Goal: Transaction & Acquisition: Purchase product/service

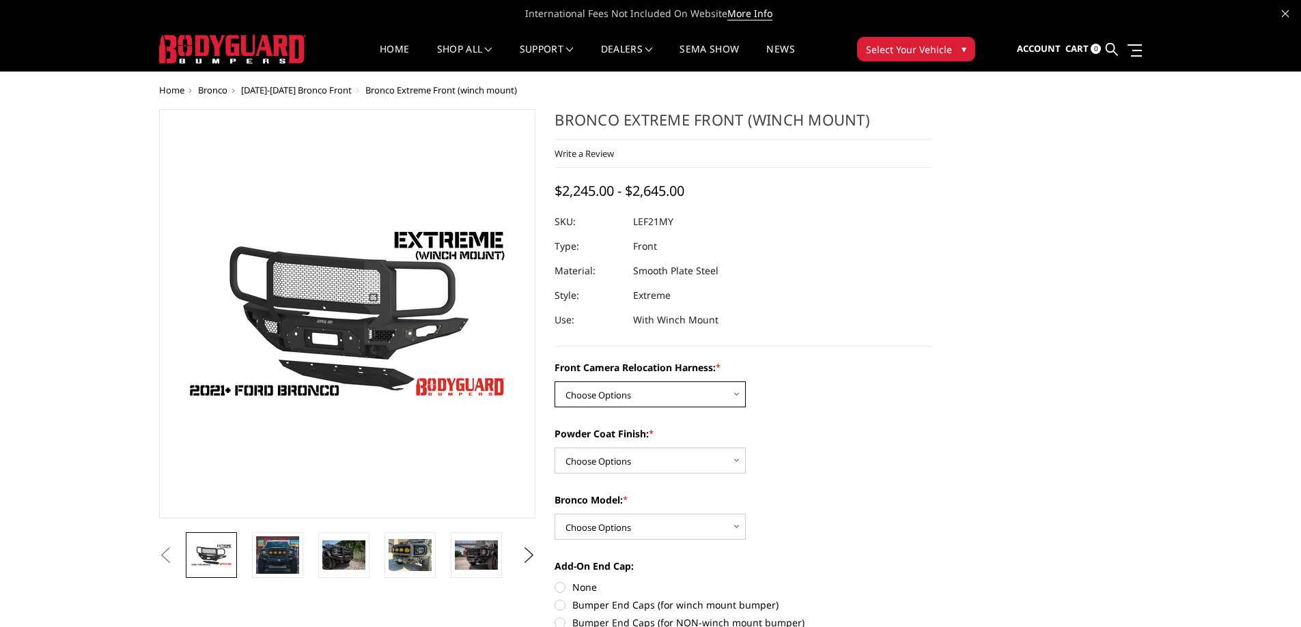
click at [616, 403] on select "Choose Options Without Front Camera Relocation Harness With Front Camera Reloca…" at bounding box center [649, 395] width 191 height 26
select select "4022"
click at [554, 382] on select "Choose Options Without Front Camera Relocation Harness With Front Camera Reloca…" at bounding box center [649, 395] width 191 height 26
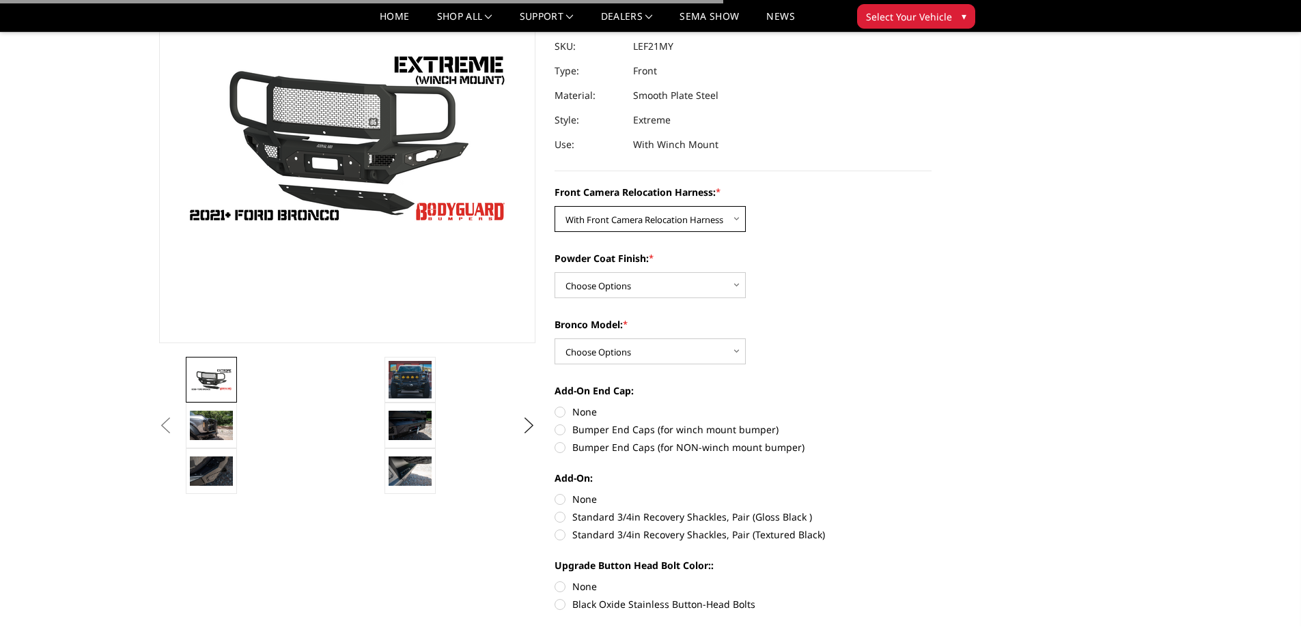
scroll to position [137, 0]
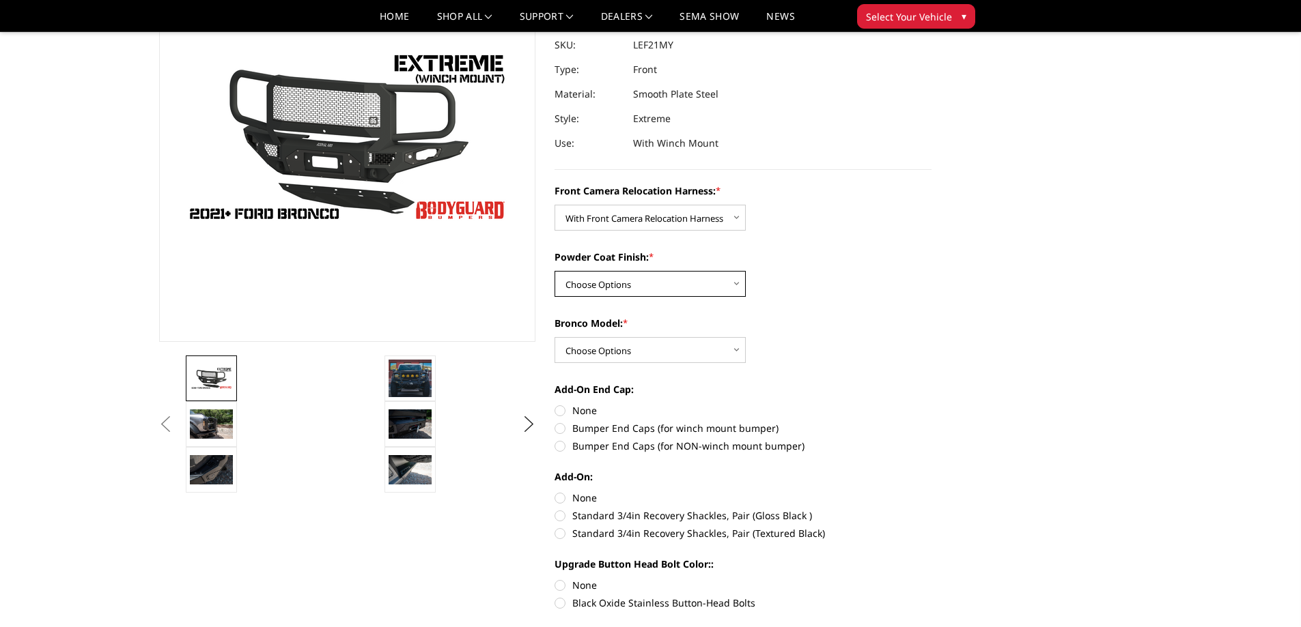
click at [612, 295] on select "Choose Options Textured Black Powder Coat Bare Metal" at bounding box center [649, 284] width 191 height 26
select select "4021"
click at [554, 271] on select "Choose Options Textured Black Powder Coat Bare Metal" at bounding box center [649, 284] width 191 height 26
click at [609, 350] on select "Choose Options Raptor Base/Badlands/Wildtrak/etc." at bounding box center [649, 350] width 191 height 26
select select "4018"
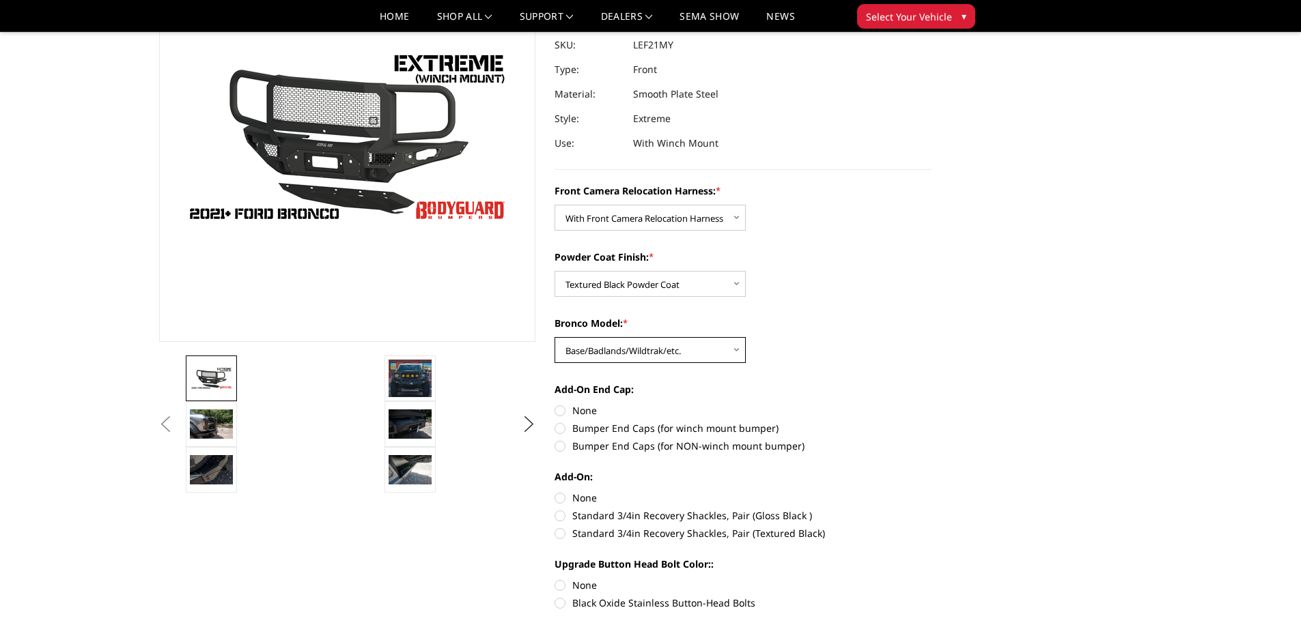
click at [554, 337] on select "Choose Options Raptor Base/Badlands/Wildtrak/etc." at bounding box center [649, 350] width 191 height 26
click at [411, 375] on img at bounding box center [409, 378] width 43 height 37
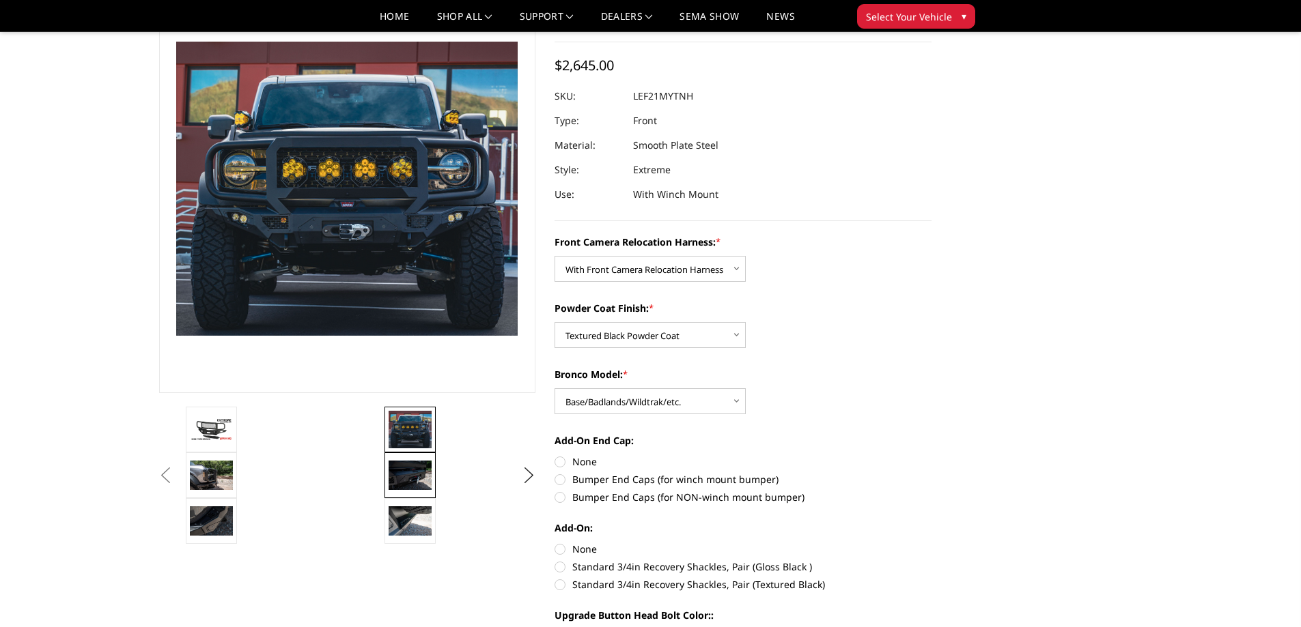
click at [414, 472] on img at bounding box center [409, 475] width 43 height 29
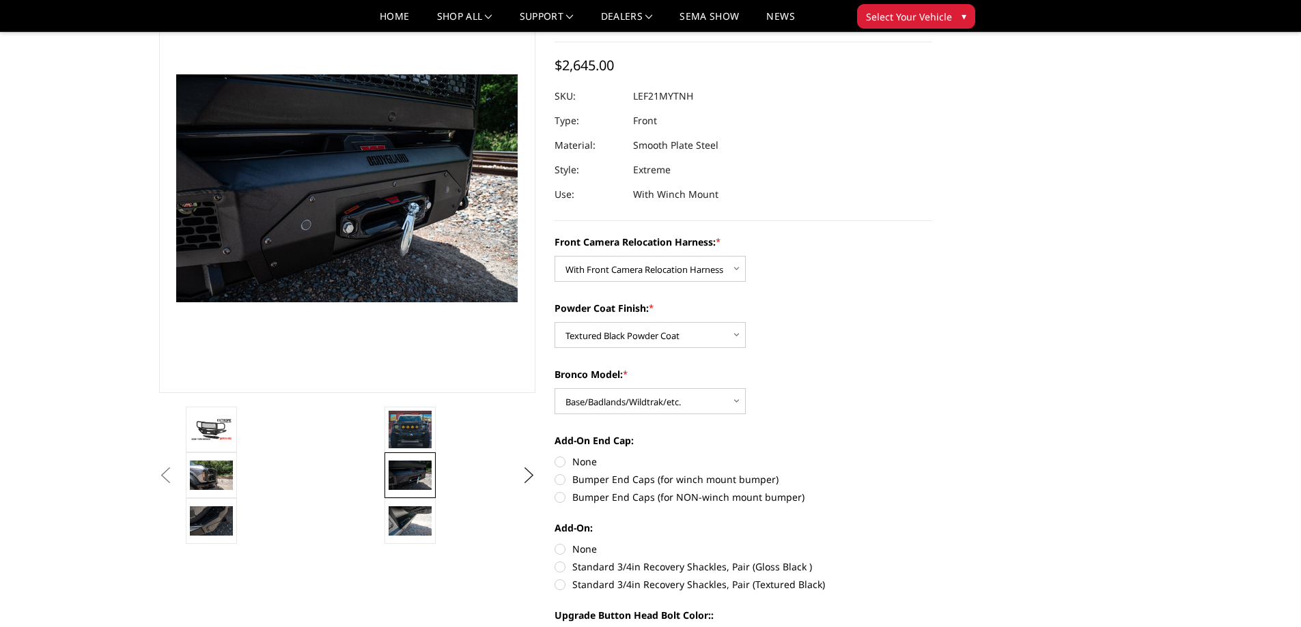
click at [176, 481] on button "Previous" at bounding box center [166, 476] width 20 height 20
click at [176, 476] on button "Previous" at bounding box center [166, 476] width 20 height 20
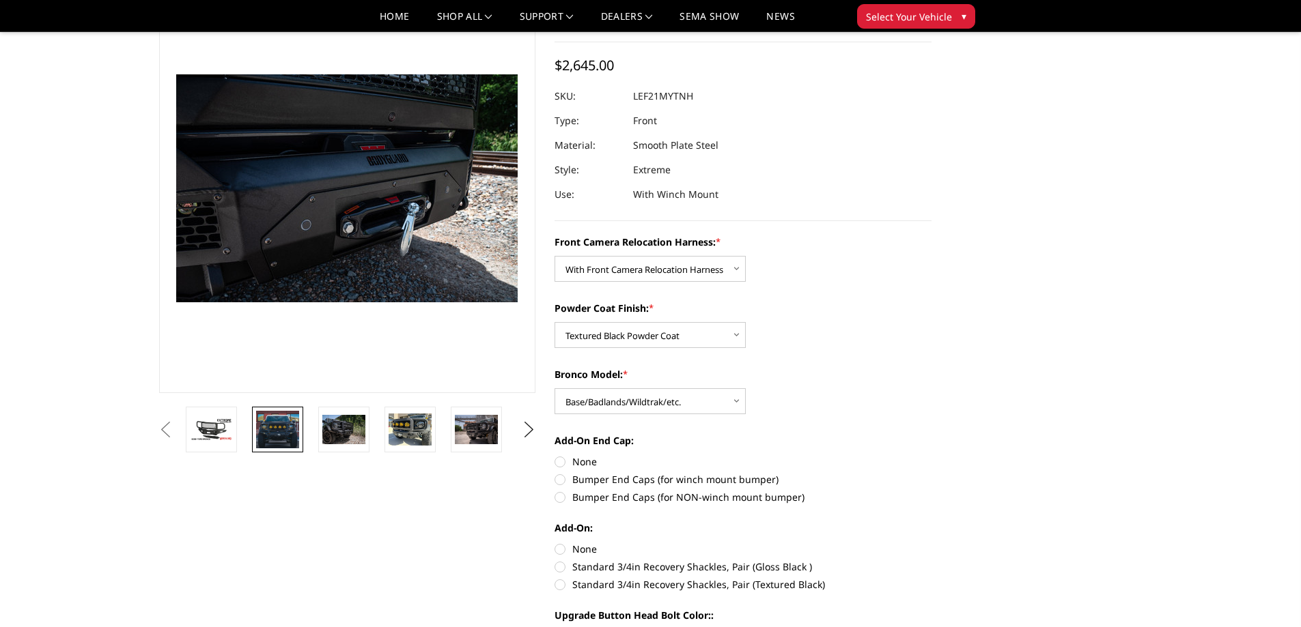
click at [281, 422] on img at bounding box center [277, 429] width 43 height 37
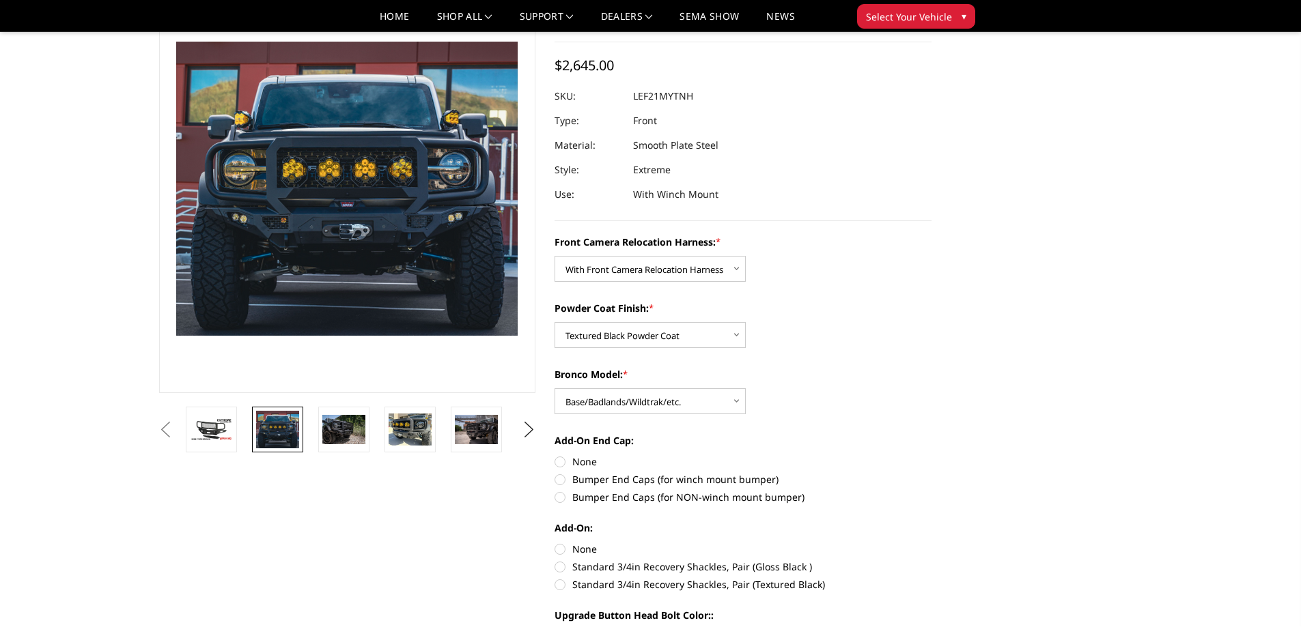
click at [584, 479] on label "Bumper End Caps (for winch mount bumper)" at bounding box center [742, 479] width 377 height 14
click at [931, 455] on input "Bumper End Caps (for winch mount bumper)" at bounding box center [931, 455] width 1 height 1
radio input "true"
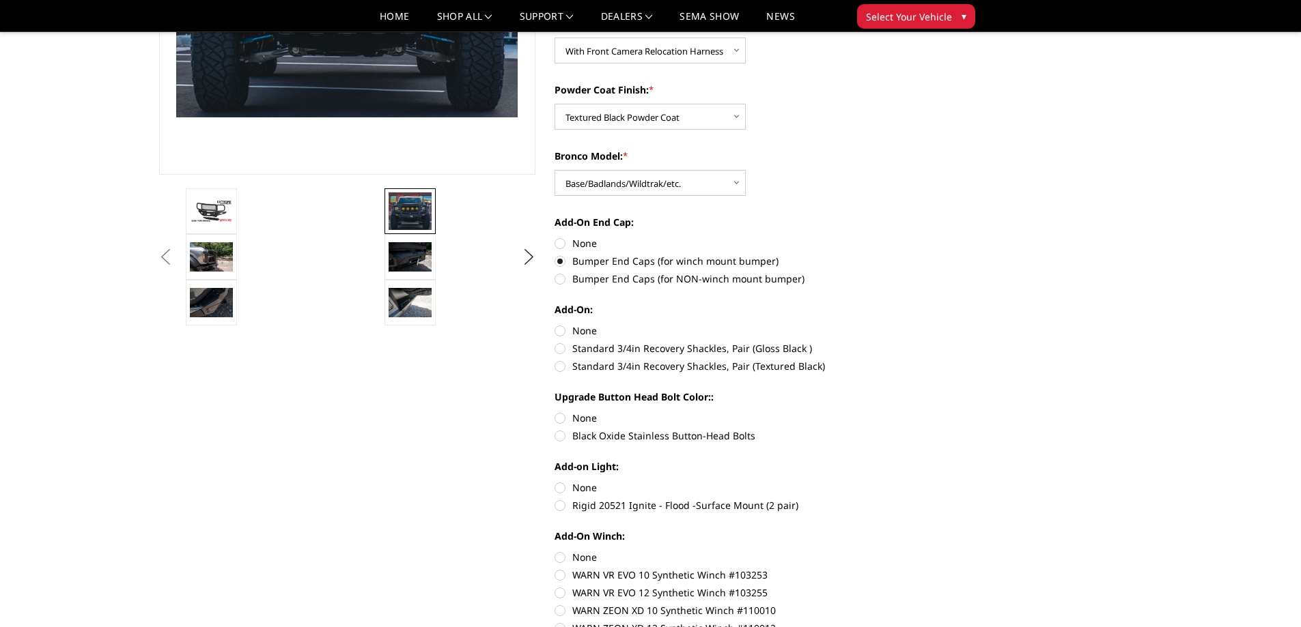
scroll to position [358, 0]
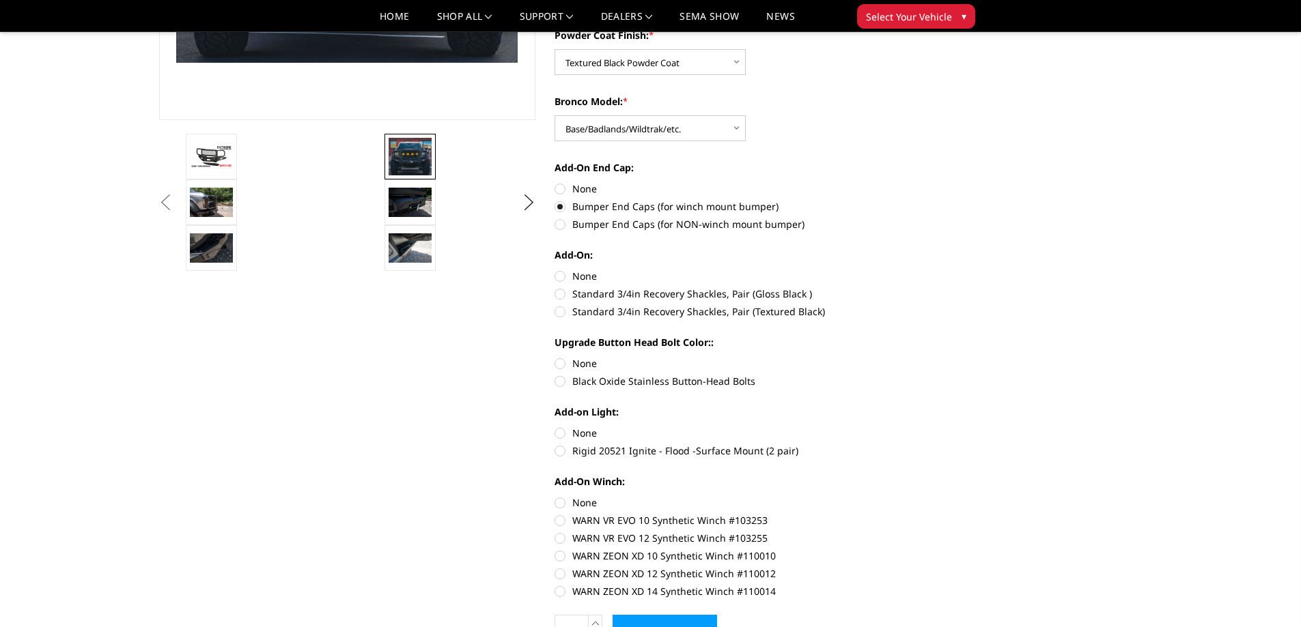
click at [606, 384] on label "Black Oxide Stainless Button-Head Bolts" at bounding box center [742, 381] width 377 height 14
click at [931, 357] on input "Black Oxide Stainless Button-Head Bolts" at bounding box center [931, 356] width 1 height 1
radio input "true"
click at [589, 432] on label "None" at bounding box center [742, 433] width 377 height 14
click at [555, 427] on input "None" at bounding box center [554, 426] width 1 height 1
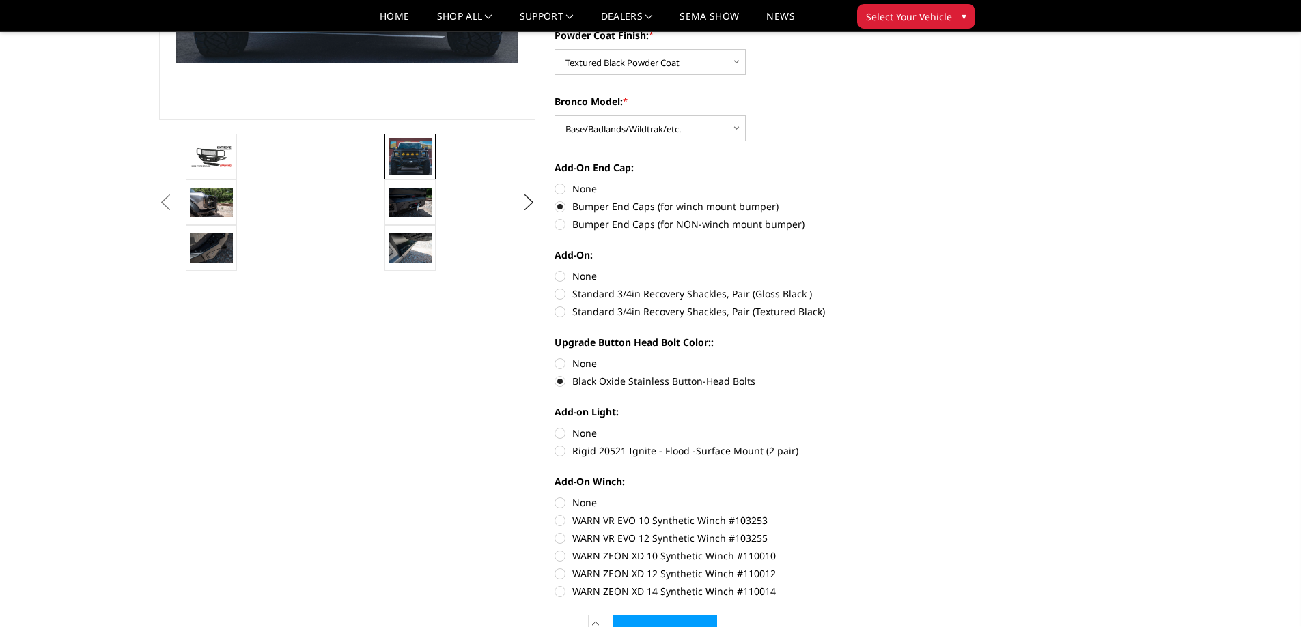
radio input "true"
click at [586, 498] on label "None" at bounding box center [742, 503] width 377 height 14
click at [555, 496] on input "None" at bounding box center [554, 496] width 1 height 1
radio input "true"
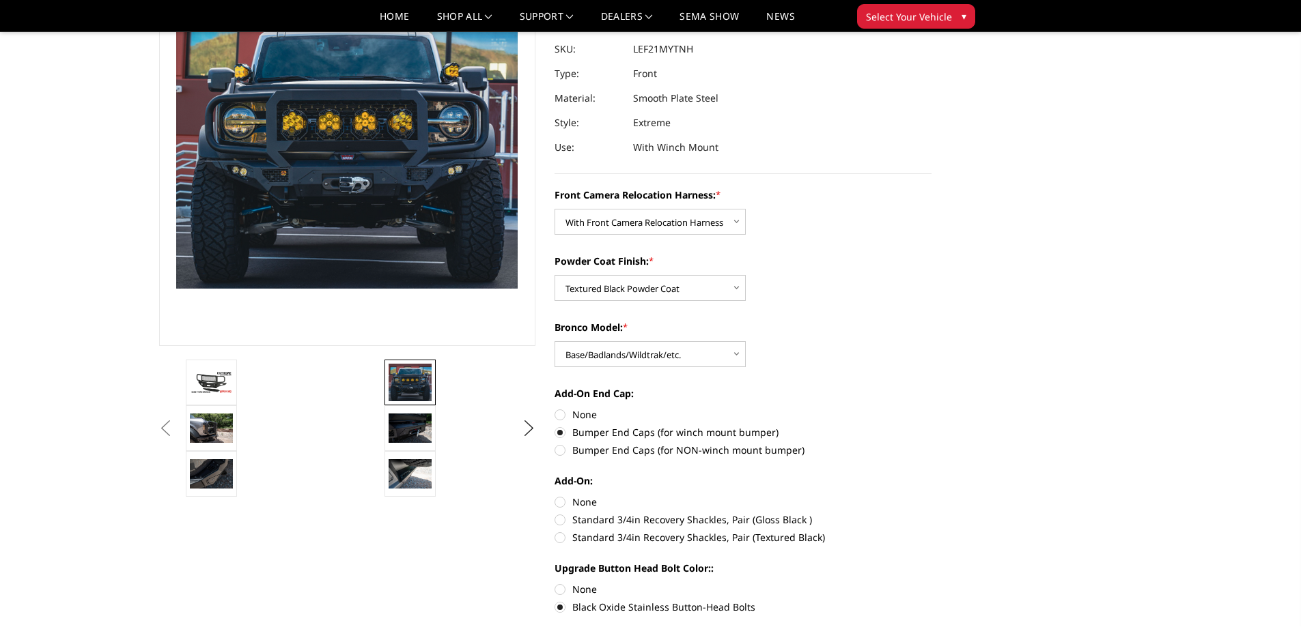
scroll to position [0, 0]
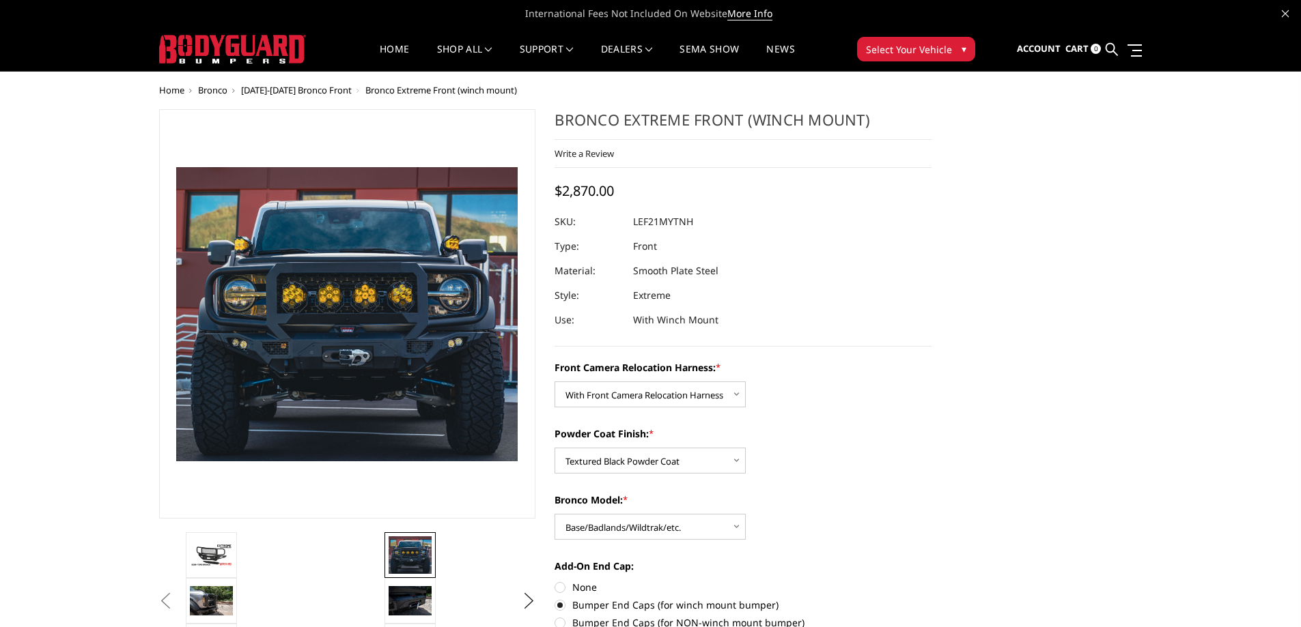
drag, startPoint x: 705, startPoint y: 219, endPoint x: 636, endPoint y: 219, distance: 69.0
click at [636, 219] on dl "SKU: LEF21MYTNH UPC: Type: Front Material: Smooth Plate Steel Style: Extreme Us…" at bounding box center [742, 271] width 377 height 123
drag, startPoint x: 631, startPoint y: 225, endPoint x: 685, endPoint y: 222, distance: 54.7
click at [685, 222] on dl "SKU: LEF21MYTNH UPC: Type: Front Material: Smooth Plate Steel Style: Extreme Us…" at bounding box center [742, 271] width 377 height 123
drag, startPoint x: 694, startPoint y: 220, endPoint x: 660, endPoint y: 223, distance: 33.6
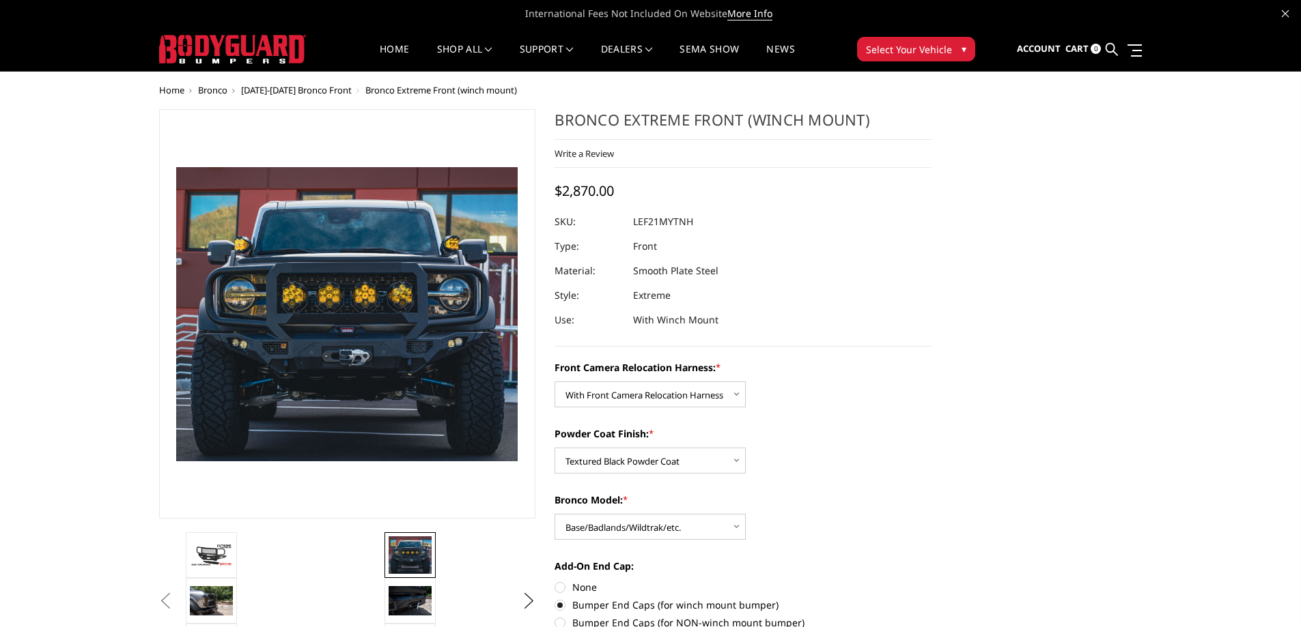
click at [660, 223] on dl "SKU: LEF21MYTNH UPC: Type: Front Material: Smooth Plate Steel Style: Extreme Us…" at bounding box center [742, 271] width 377 height 123
click at [634, 221] on dl "SKU: LEF21MYTNH UPC: Type: Front Material: Smooth Plate Steel Style: Extreme Us…" at bounding box center [742, 271] width 377 height 123
drag, startPoint x: 634, startPoint y: 221, endPoint x: 680, endPoint y: 217, distance: 46.6
click at [673, 222] on dd "LEF21MYTNH" at bounding box center [663, 222] width 60 height 25
drag, startPoint x: 692, startPoint y: 219, endPoint x: 628, endPoint y: 223, distance: 63.6
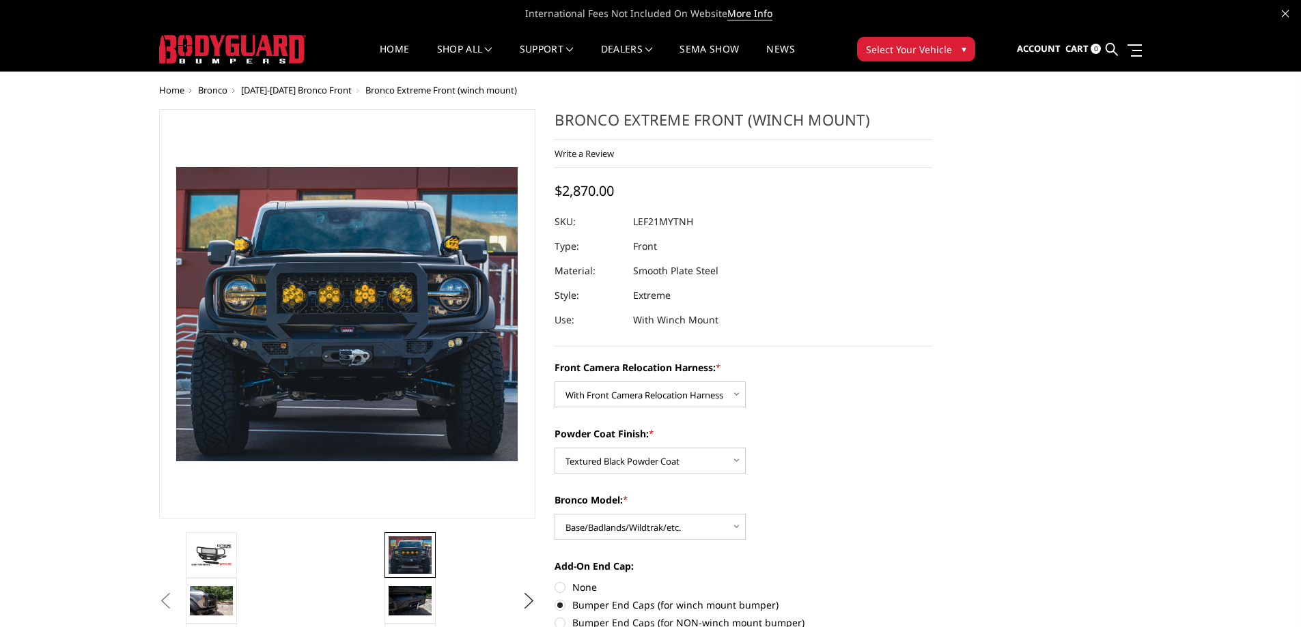
click at [628, 223] on dl "SKU: LEF21MYTNH UPC: Type: Front Material: Smooth Plate Steel Style: Extreme Us…" at bounding box center [742, 271] width 377 height 123
click at [628, 223] on div at bounding box center [742, 222] width 377 height 25
click at [653, 223] on dd "LEF21MYTNH" at bounding box center [663, 222] width 60 height 25
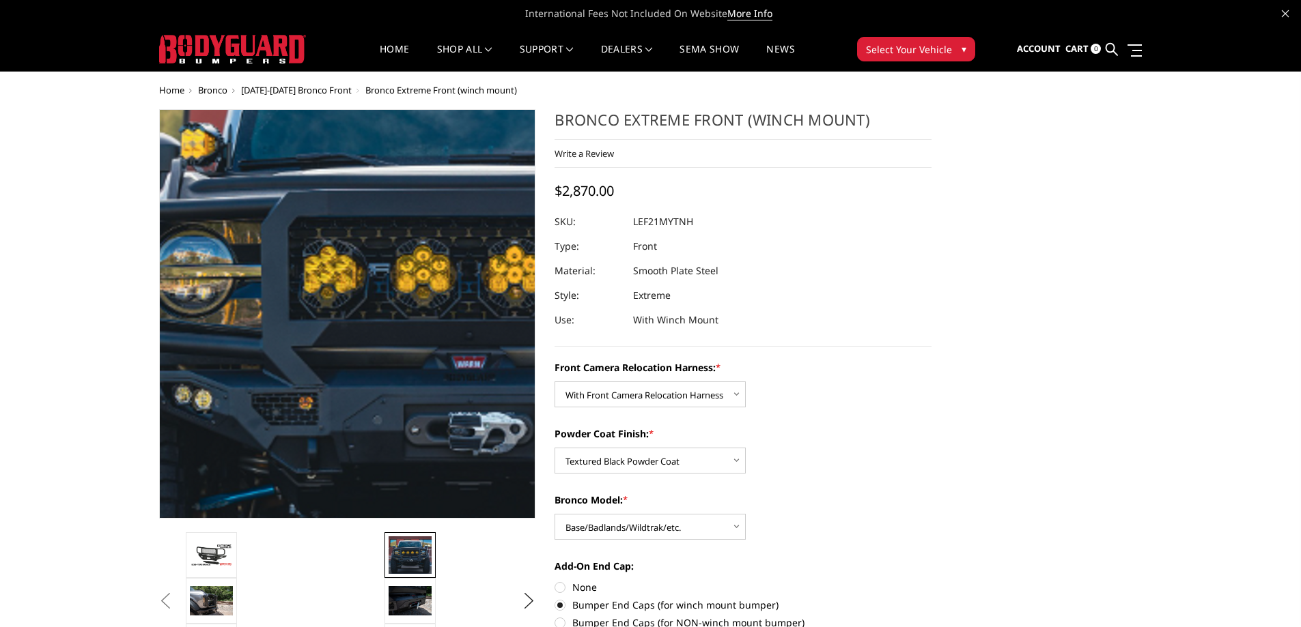
click at [256, 305] on img at bounding box center [468, 321] width 874 height 753
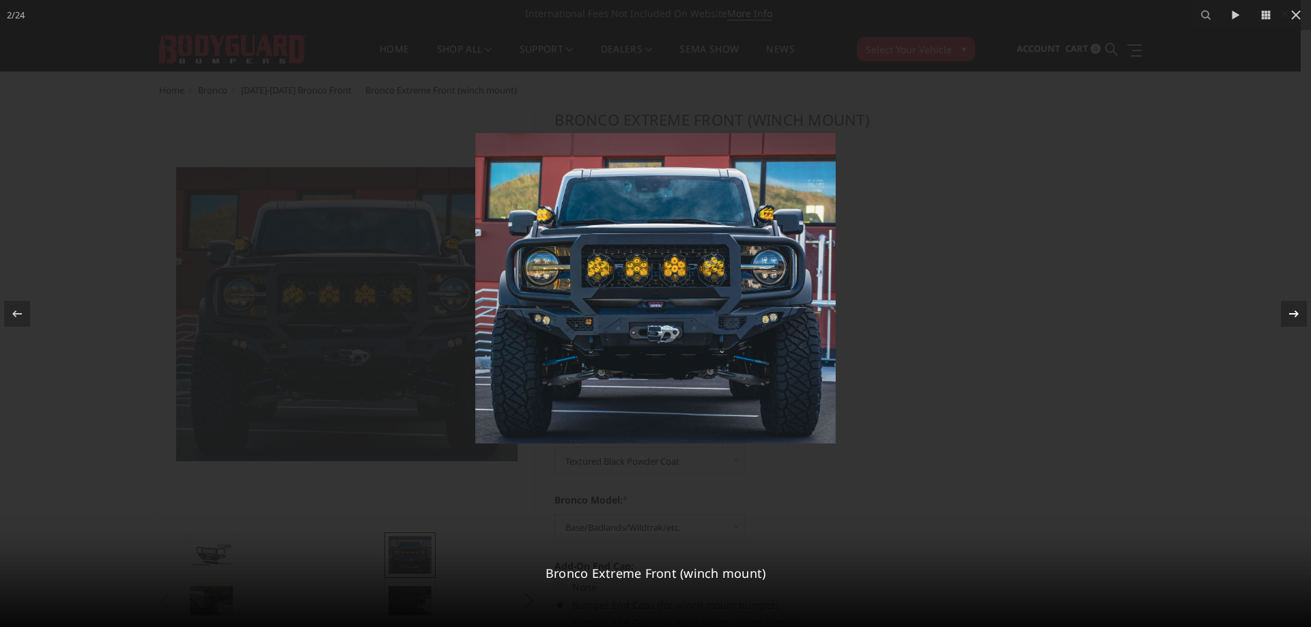
click at [1292, 313] on icon at bounding box center [1294, 314] width 16 height 16
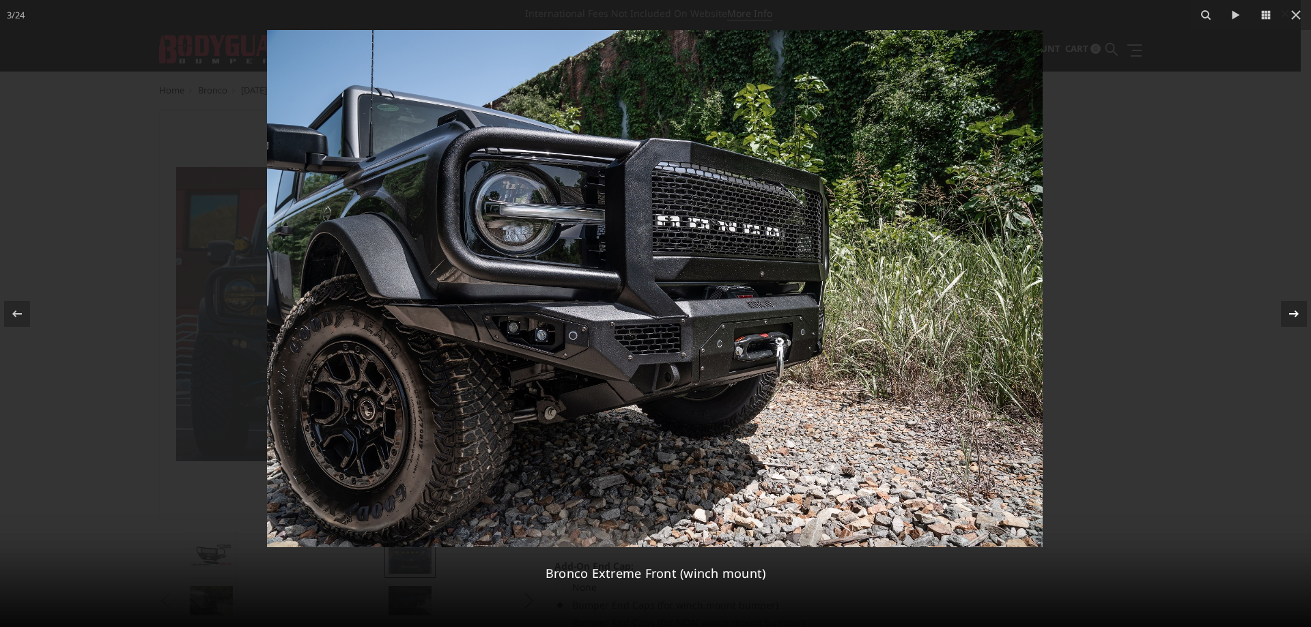
click at [1292, 313] on icon at bounding box center [1294, 314] width 16 height 16
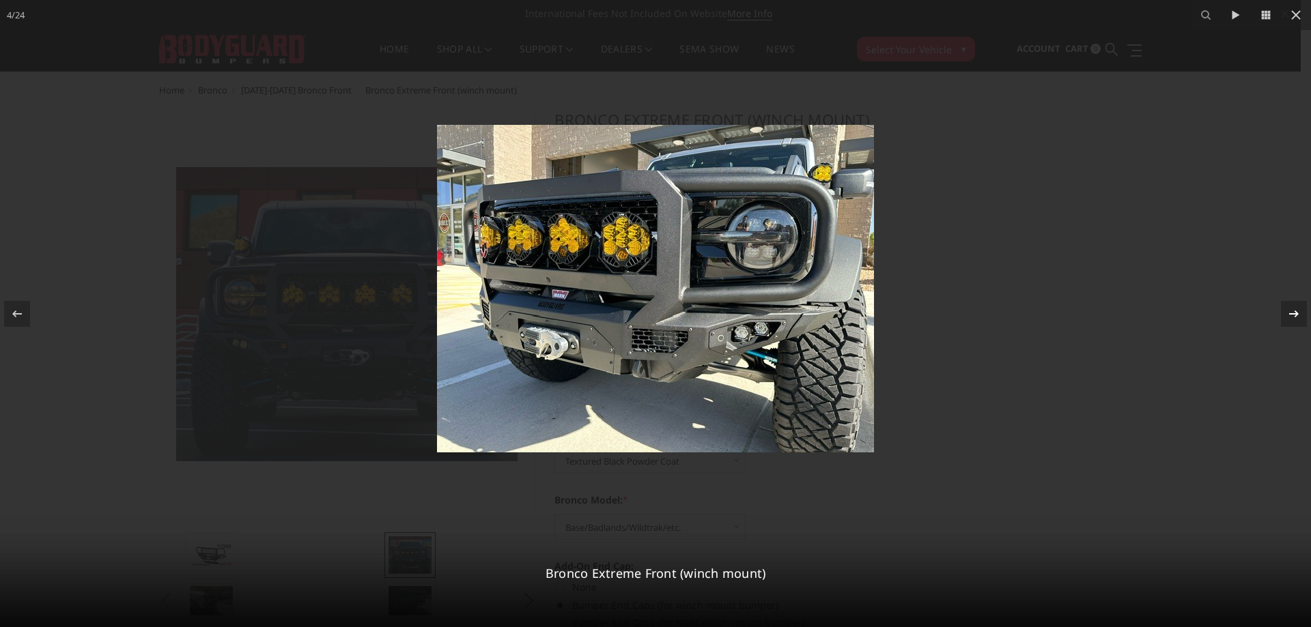
click at [1292, 313] on icon at bounding box center [1294, 314] width 16 height 16
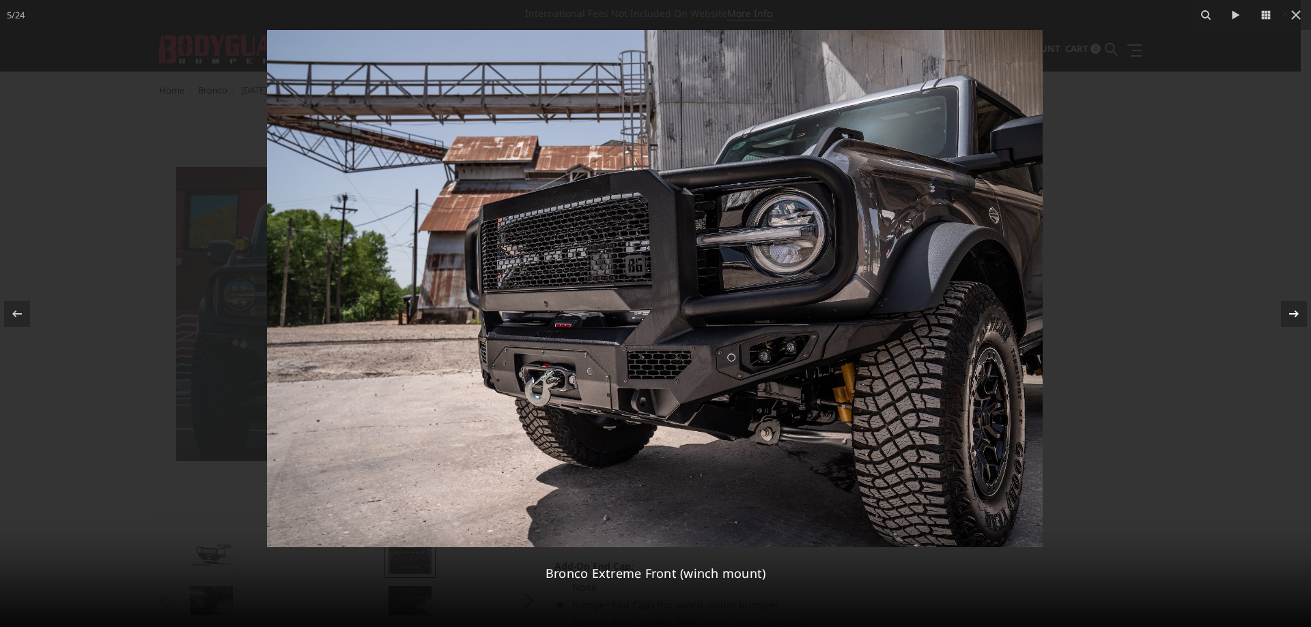
click at [1292, 313] on icon at bounding box center [1294, 314] width 16 height 16
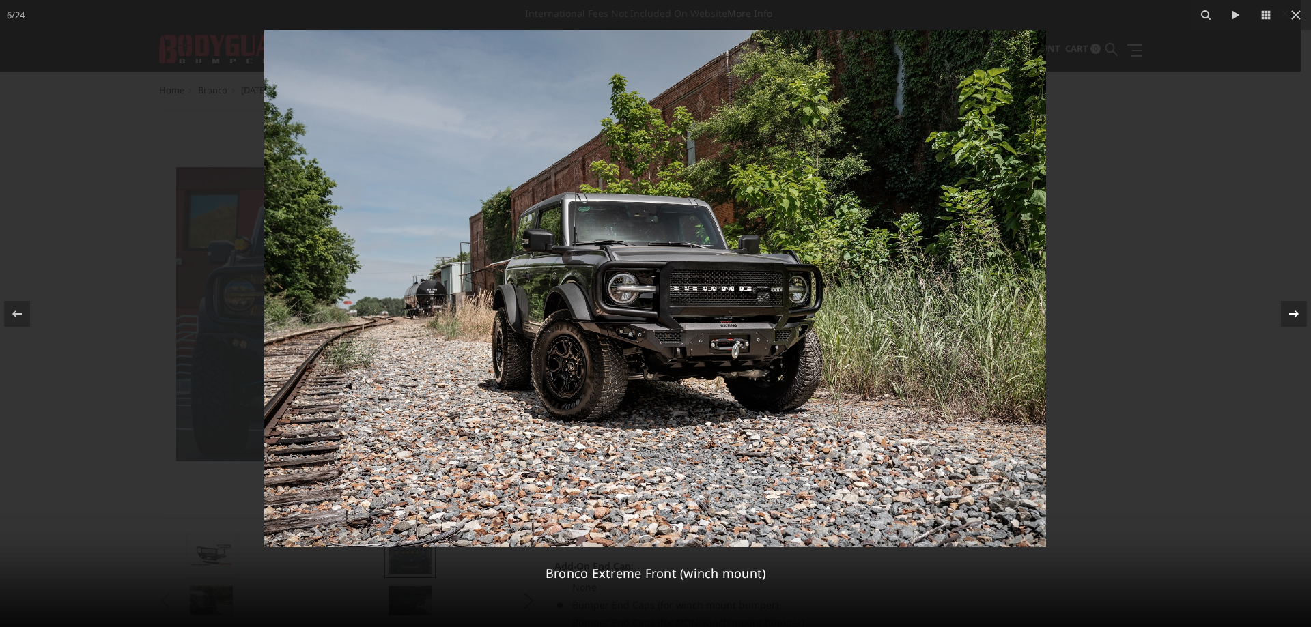
click at [1292, 313] on icon at bounding box center [1294, 314] width 16 height 16
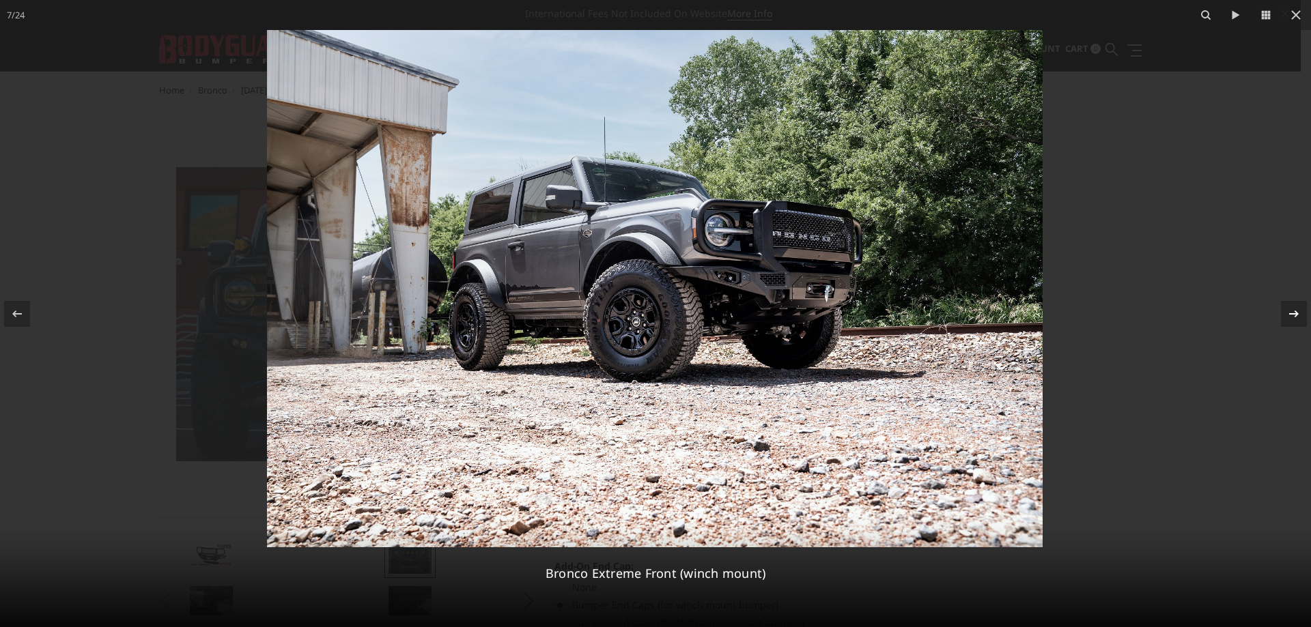
click at [1292, 313] on icon at bounding box center [1294, 314] width 16 height 16
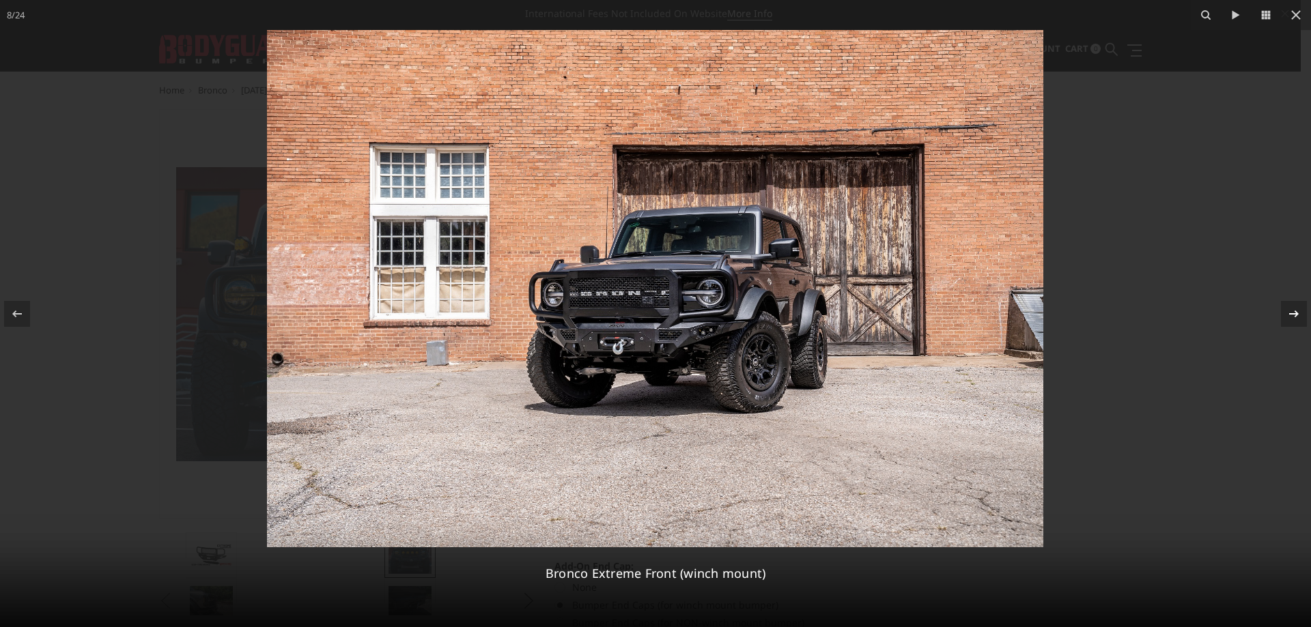
click at [1292, 313] on icon at bounding box center [1294, 314] width 16 height 16
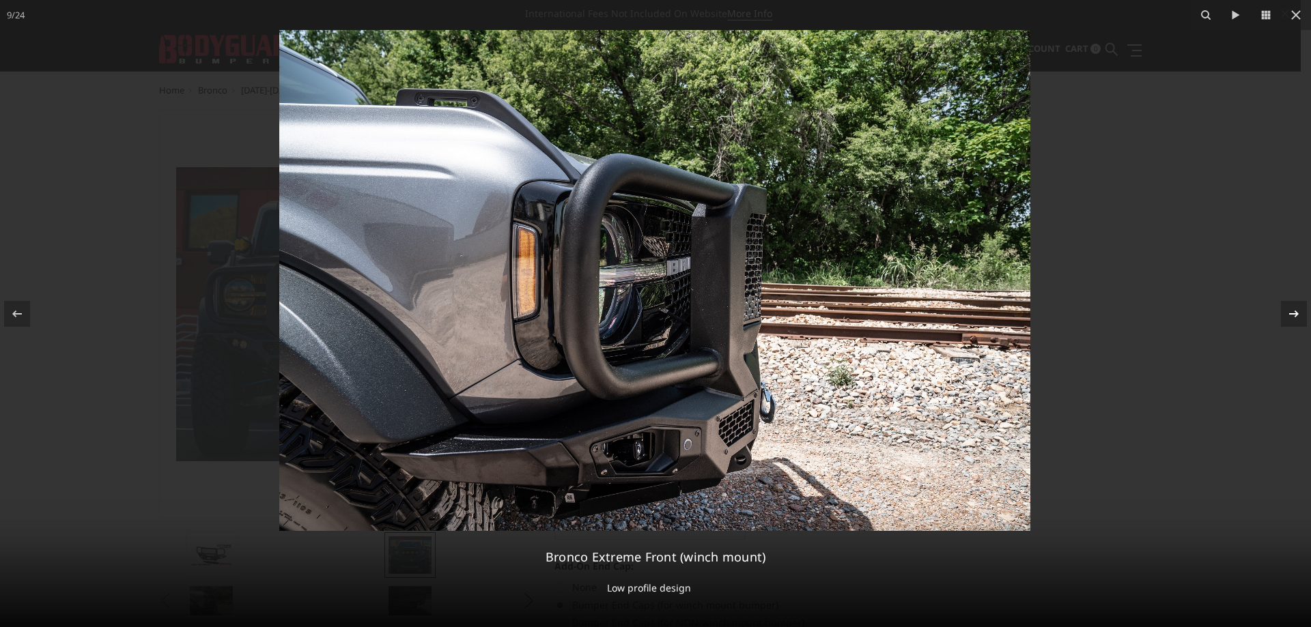
click at [1292, 313] on icon at bounding box center [1294, 314] width 16 height 16
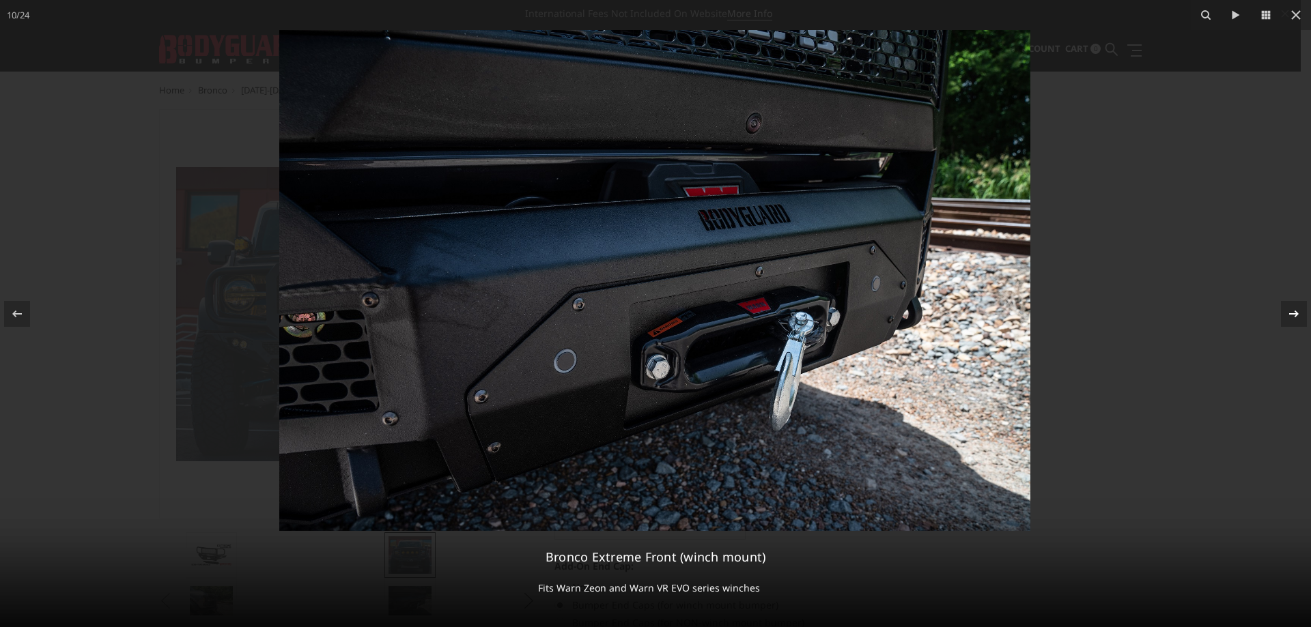
click at [1292, 313] on icon at bounding box center [1294, 314] width 16 height 16
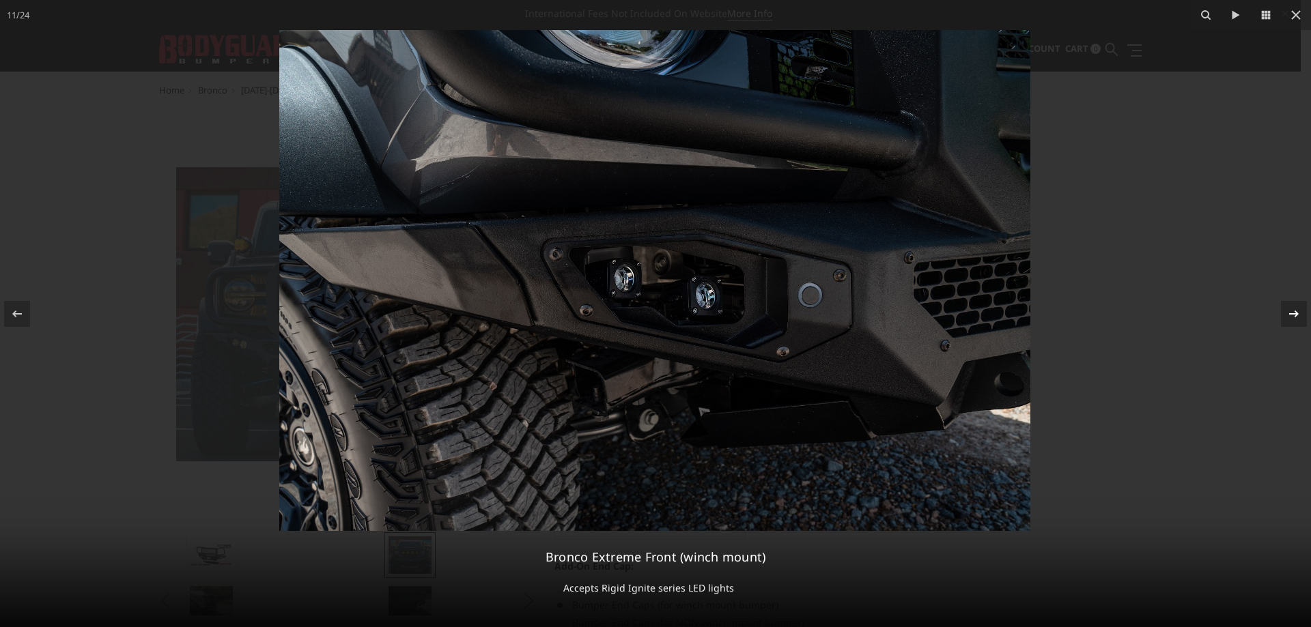
click at [1292, 313] on icon at bounding box center [1294, 314] width 16 height 16
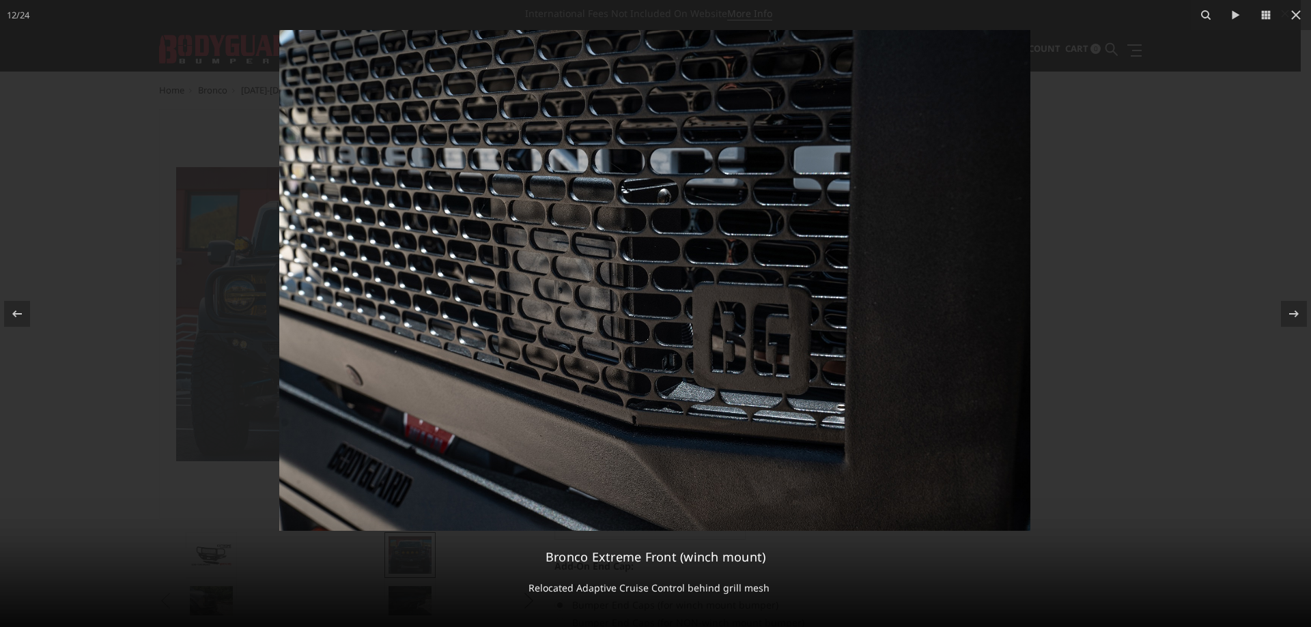
click at [1196, 343] on div at bounding box center [655, 313] width 1311 height 627
click at [1300, 20] on icon at bounding box center [1296, 15] width 16 height 16
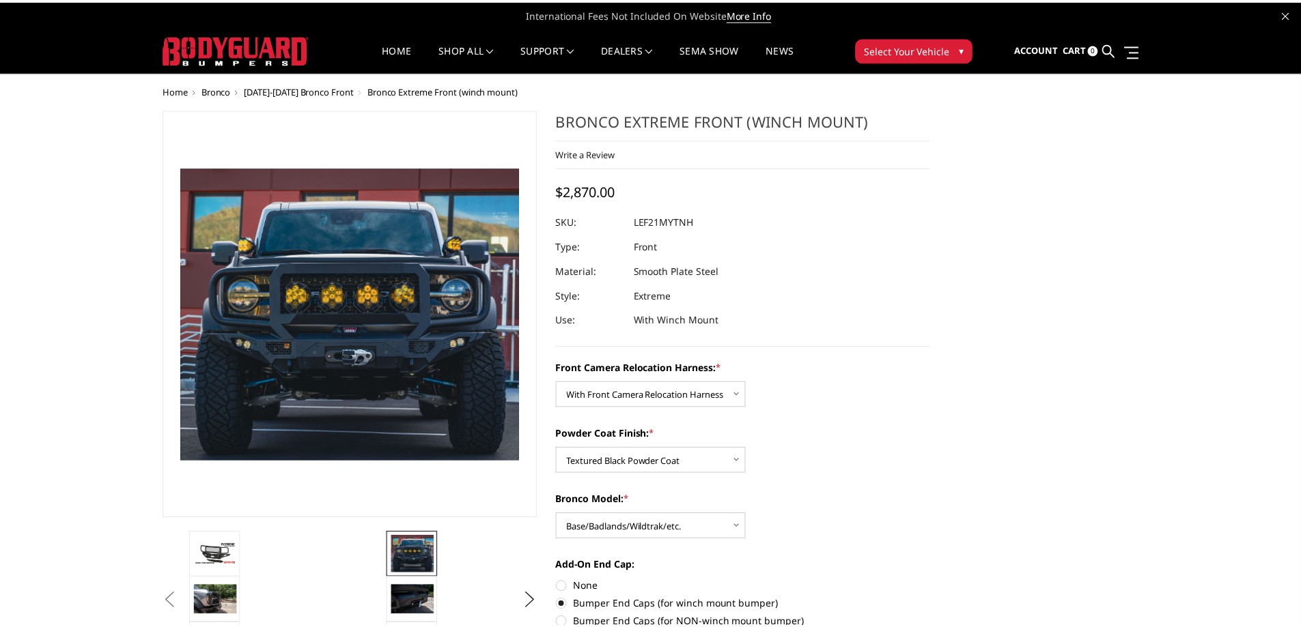
scroll to position [0, 461]
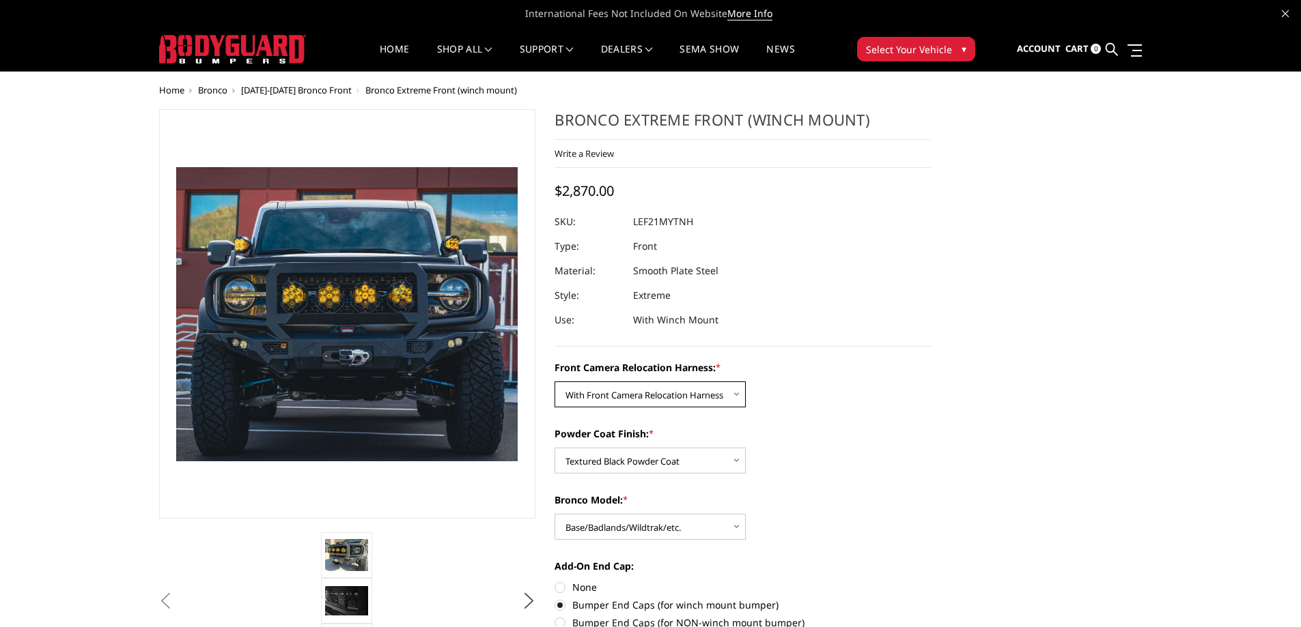
click at [699, 390] on select "Choose Options Without Front Camera Relocation Harness With Front Camera Reloca…" at bounding box center [649, 395] width 191 height 26
click at [699, 389] on select "Choose Options Without Front Camera Relocation Harness With Front Camera Reloca…" at bounding box center [649, 395] width 191 height 26
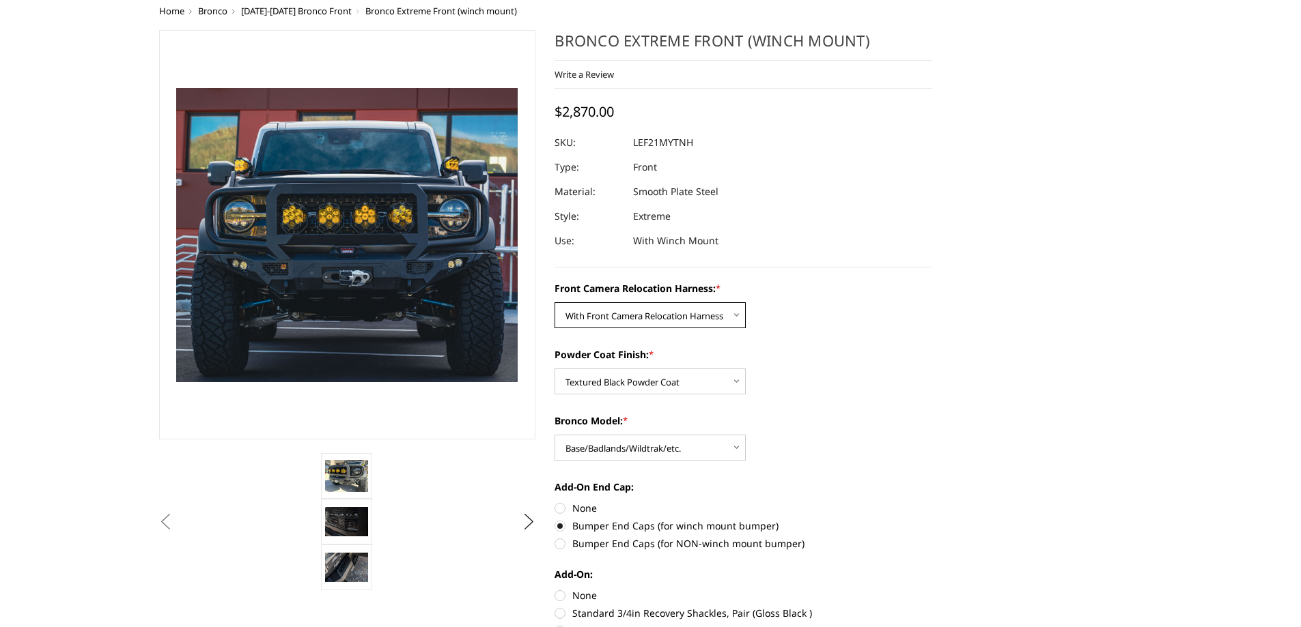
scroll to position [0, 0]
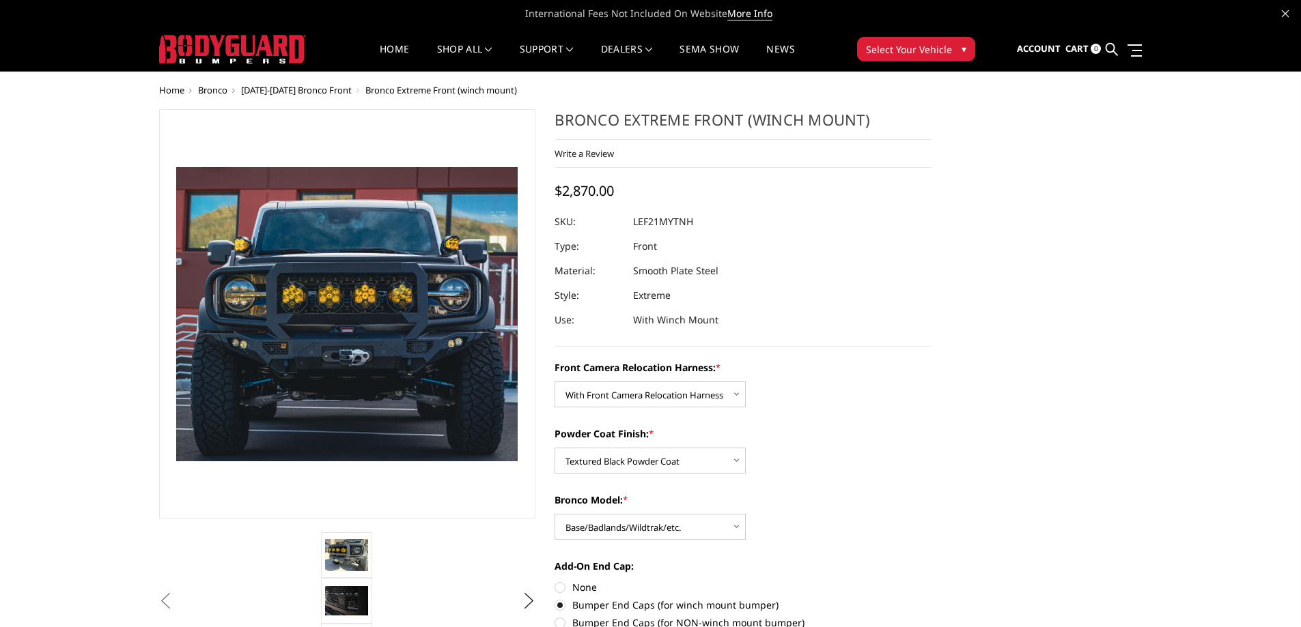
click at [321, 91] on span "[DATE]-[DATE] Bronco Front" at bounding box center [296, 90] width 111 height 12
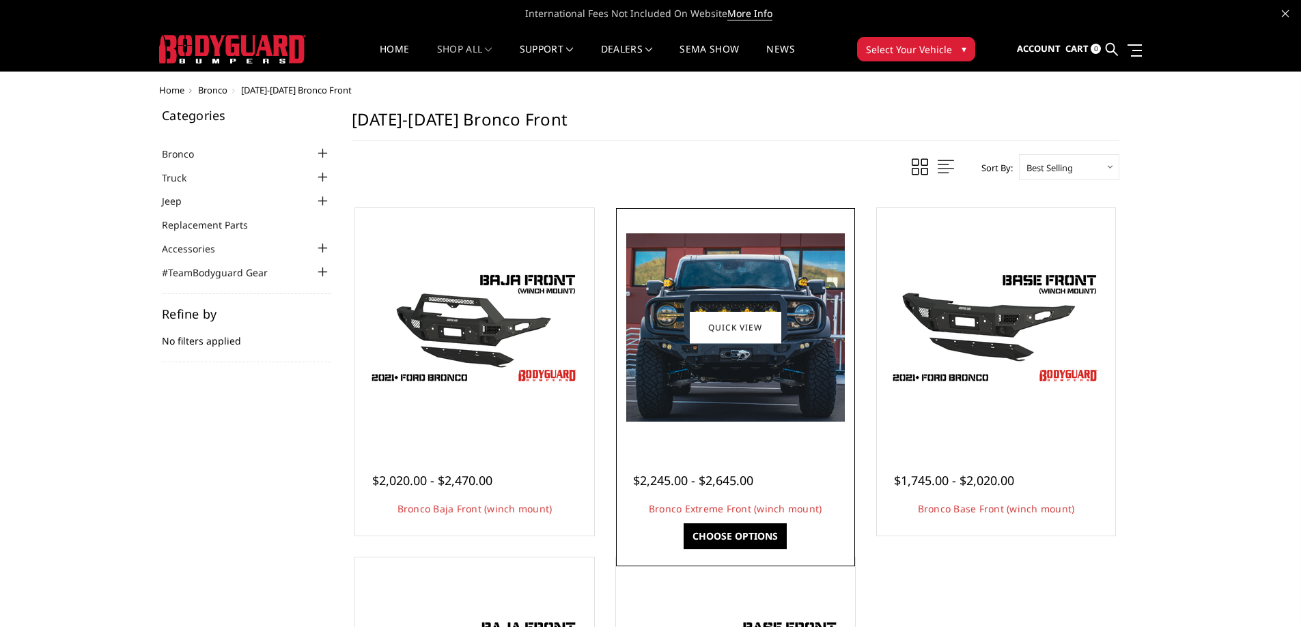
click at [682, 429] on div at bounding box center [735, 328] width 232 height 232
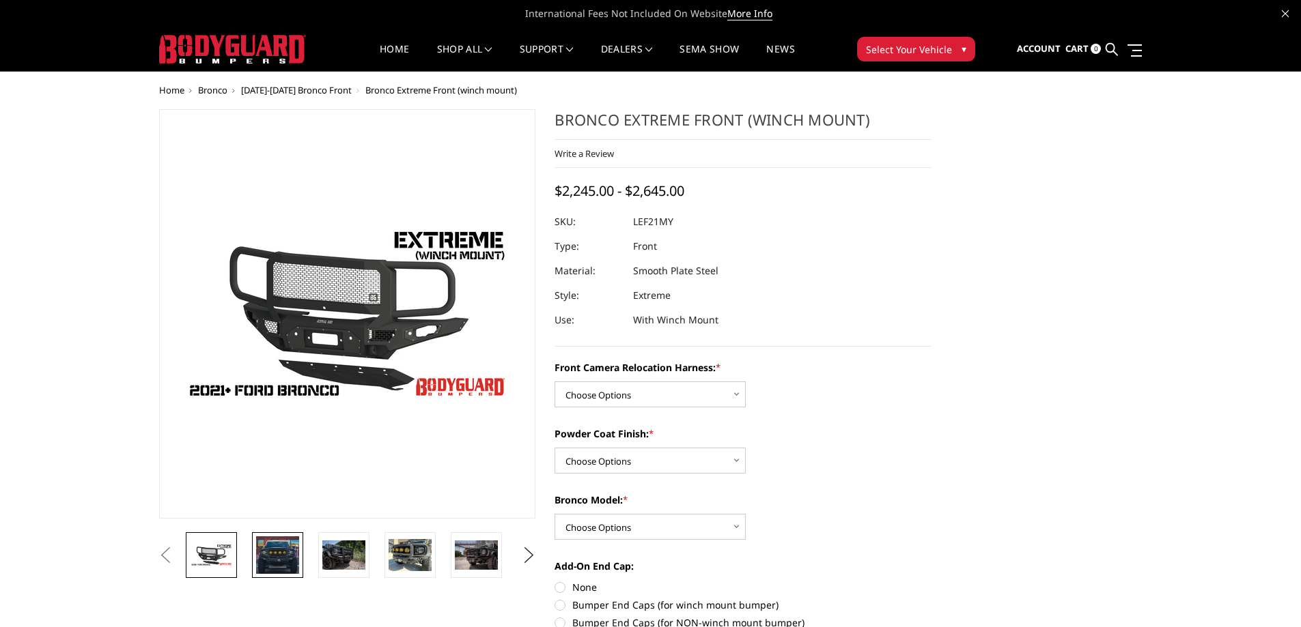
click at [281, 561] on img at bounding box center [277, 555] width 43 height 37
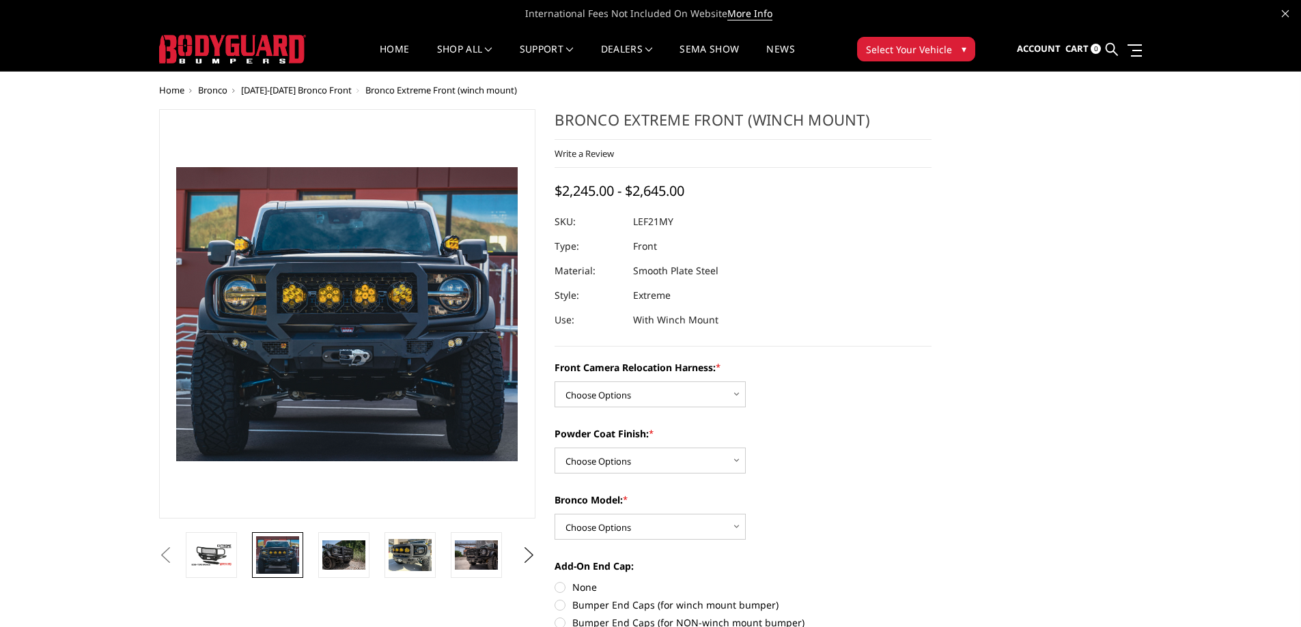
click at [315, 561] on li at bounding box center [348, 556] width 66 height 46
click at [327, 554] on img at bounding box center [343, 555] width 43 height 29
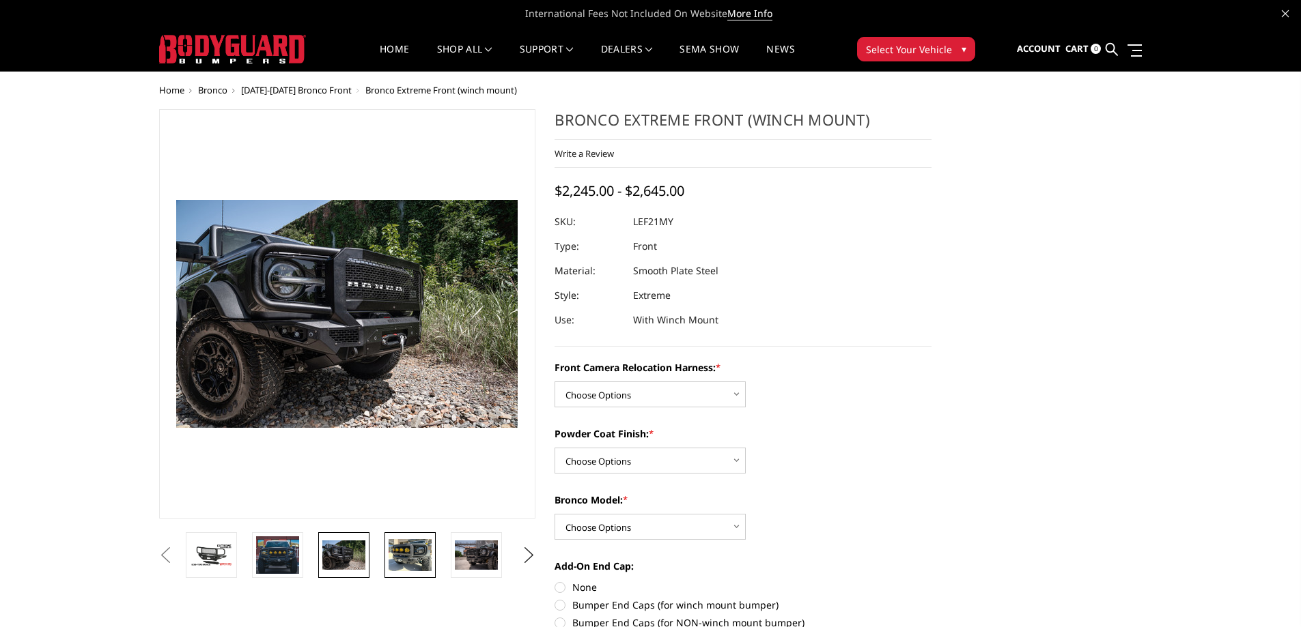
click at [410, 557] on img at bounding box center [409, 555] width 43 height 32
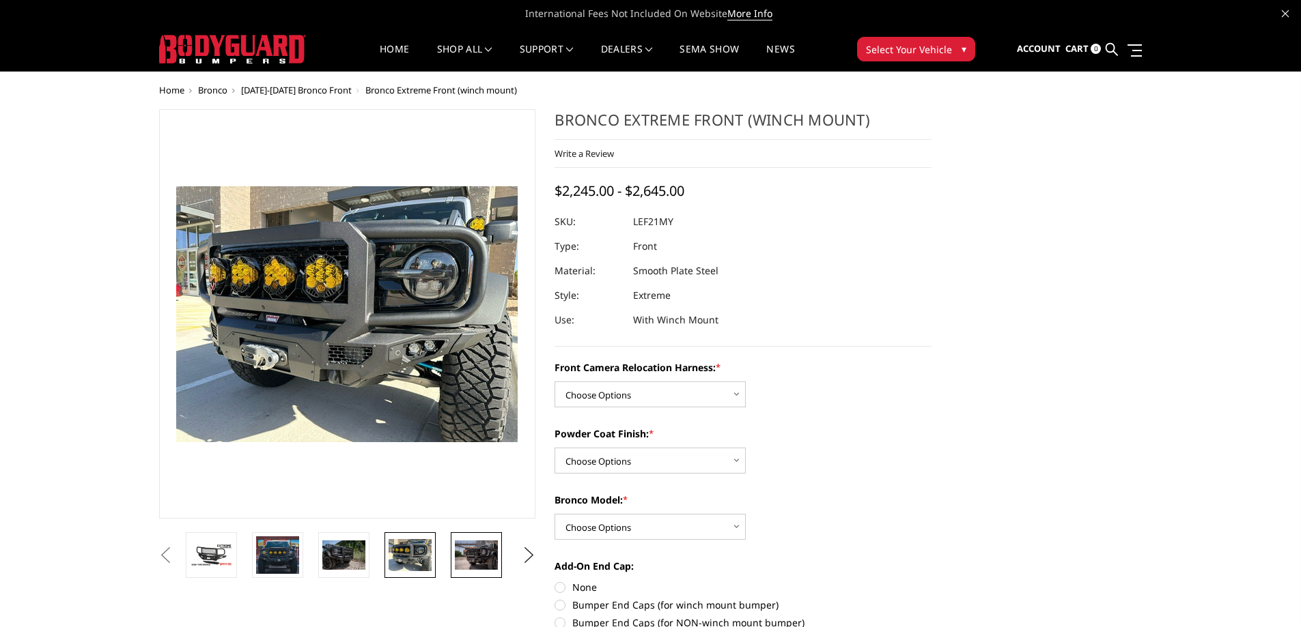
click at [477, 560] on img at bounding box center [476, 555] width 43 height 29
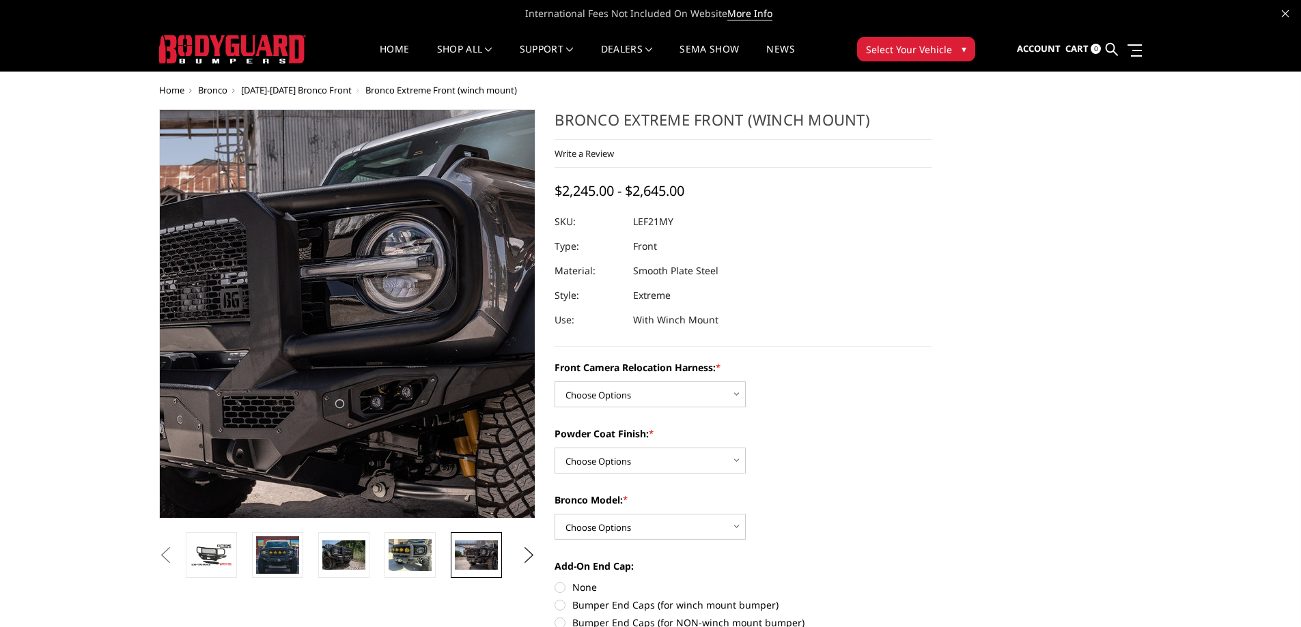
click at [415, 289] on img at bounding box center [253, 326] width 874 height 583
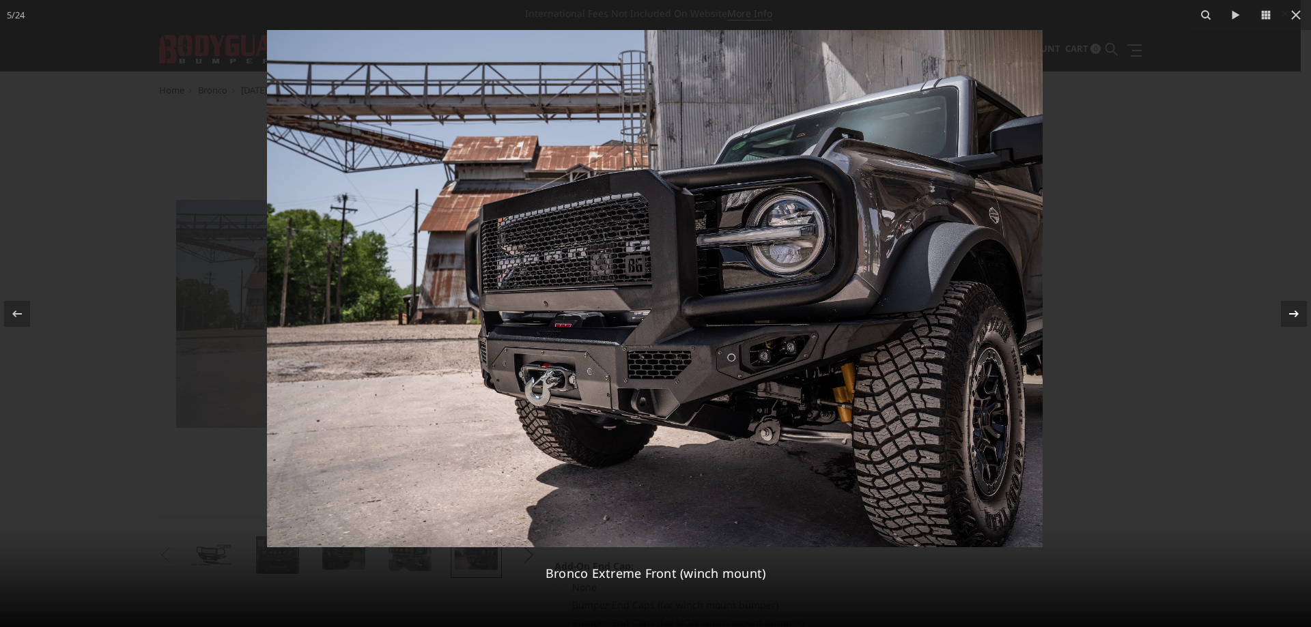
click at [1296, 313] on icon at bounding box center [1294, 313] width 10 height 7
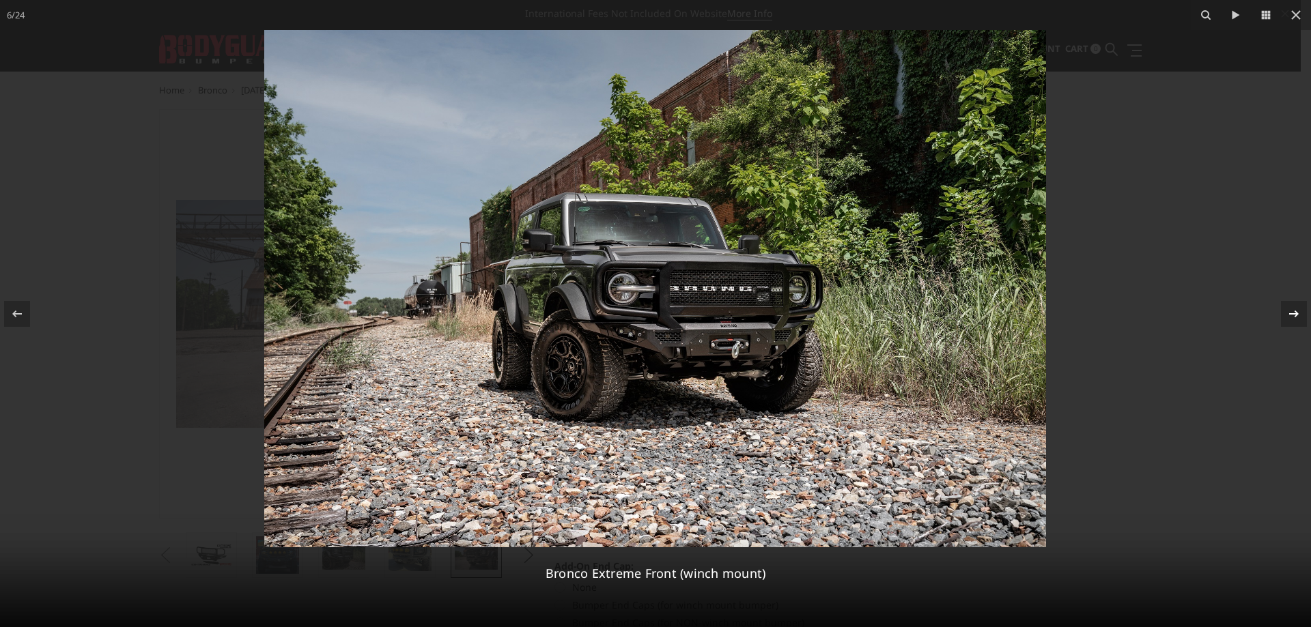
click at [1296, 313] on icon at bounding box center [1294, 313] width 10 height 7
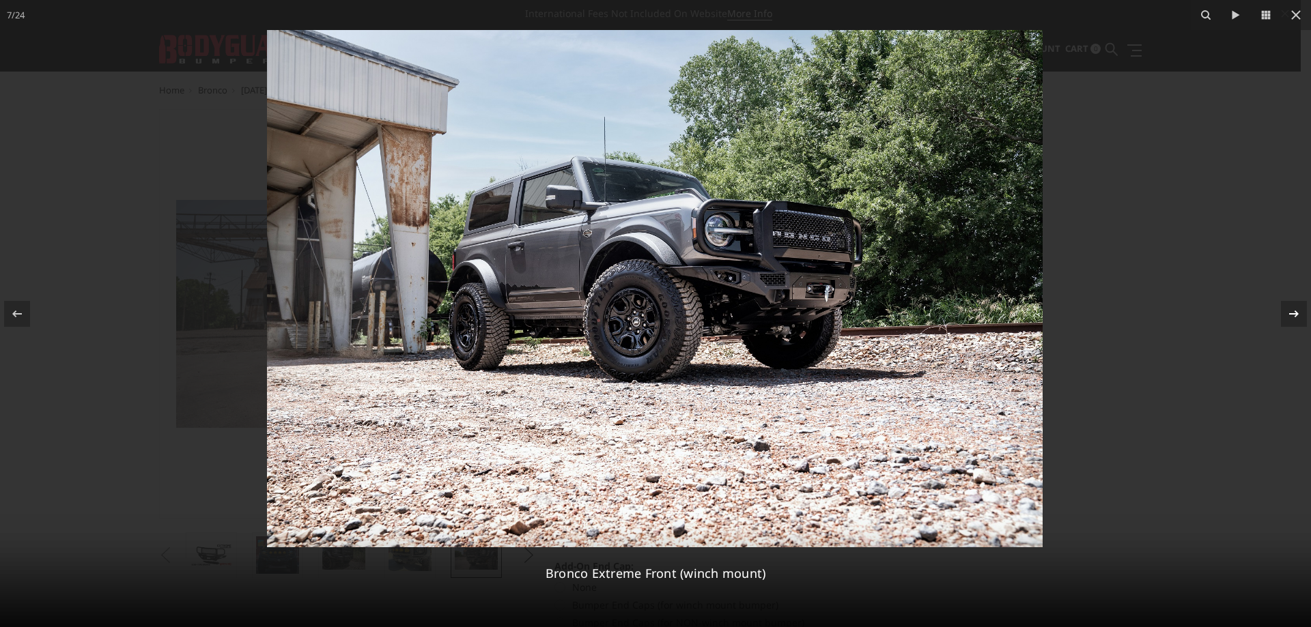
click at [1296, 313] on icon at bounding box center [1294, 313] width 10 height 7
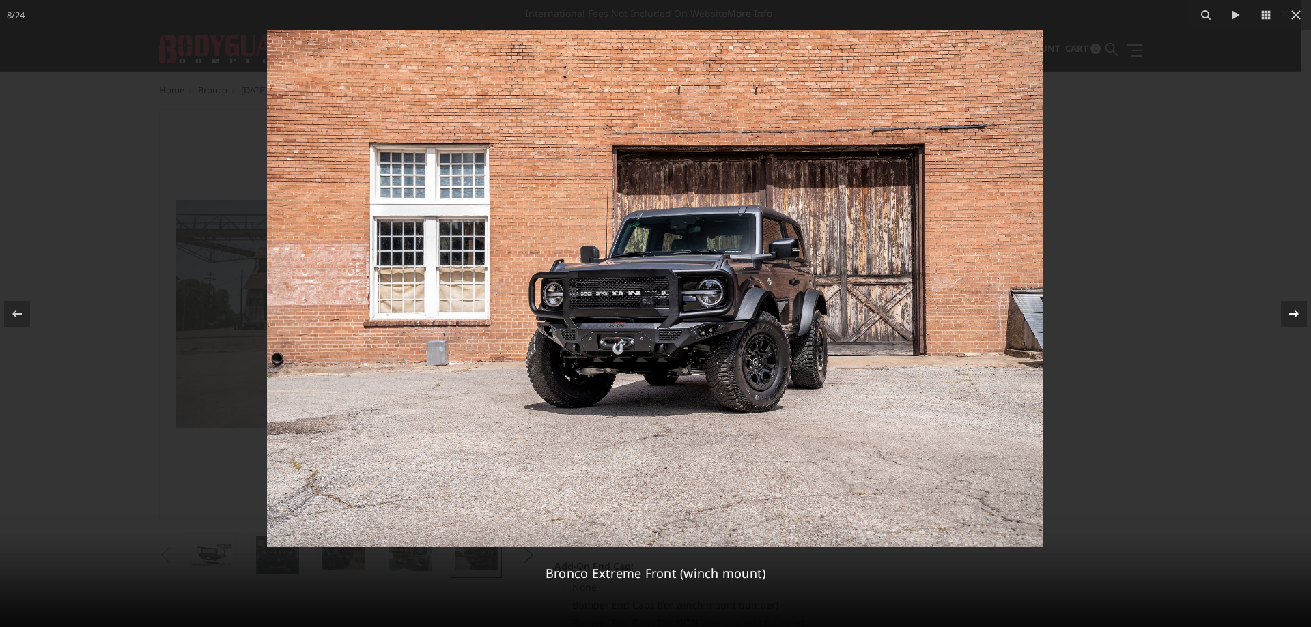
click at [1296, 313] on icon at bounding box center [1294, 313] width 10 height 7
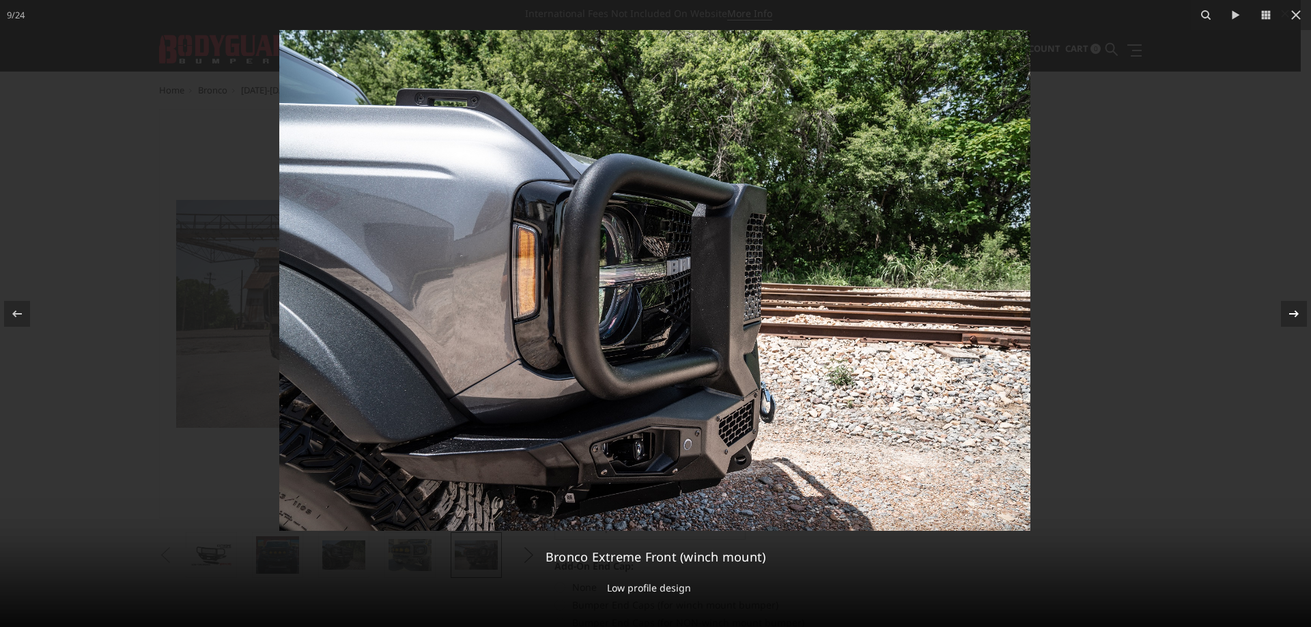
click at [1296, 313] on icon at bounding box center [1294, 313] width 10 height 7
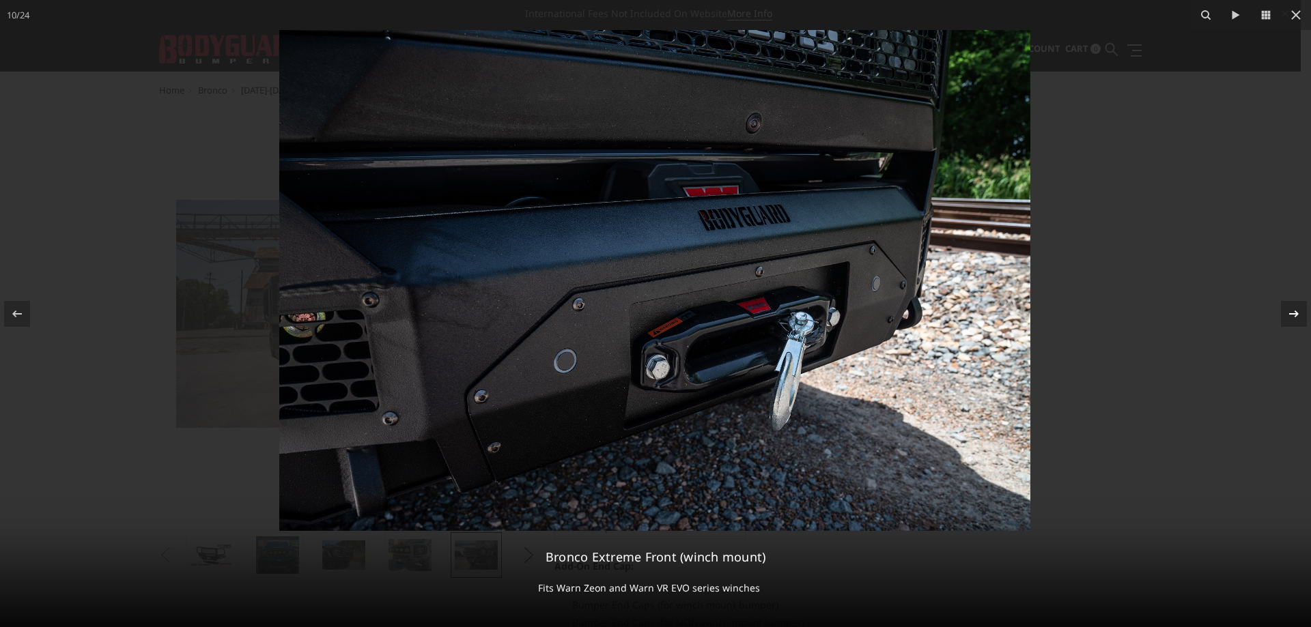
click at [1296, 313] on icon at bounding box center [1294, 313] width 10 height 7
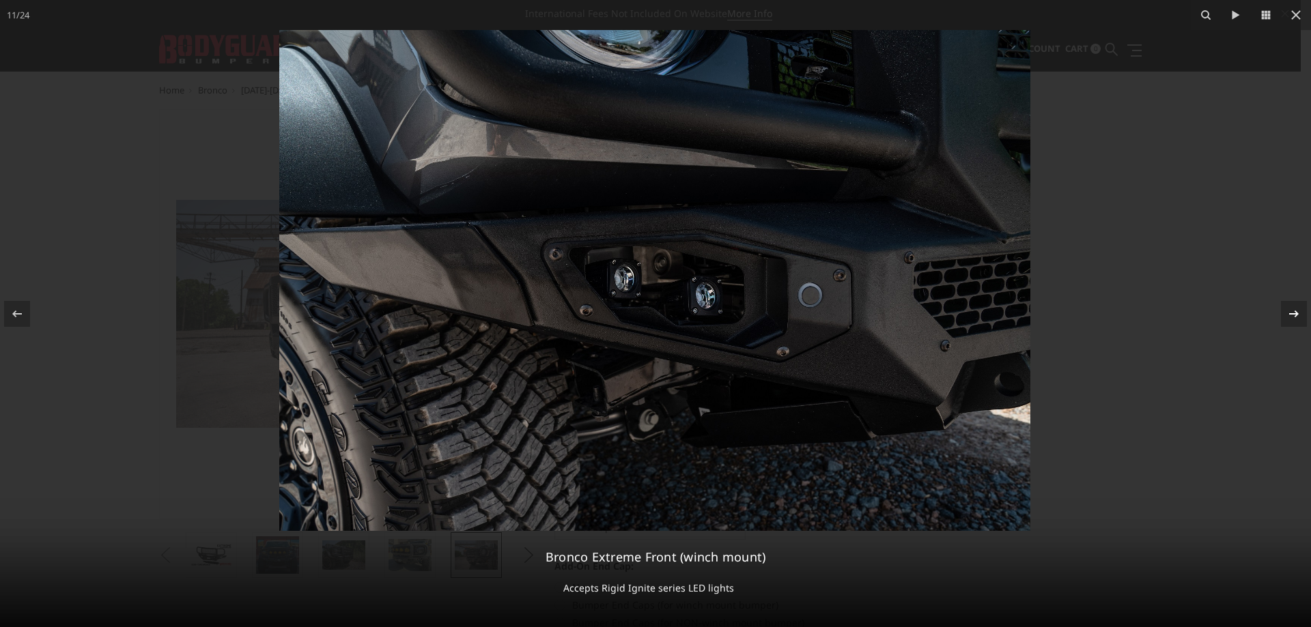
click at [1296, 313] on icon at bounding box center [1294, 313] width 10 height 7
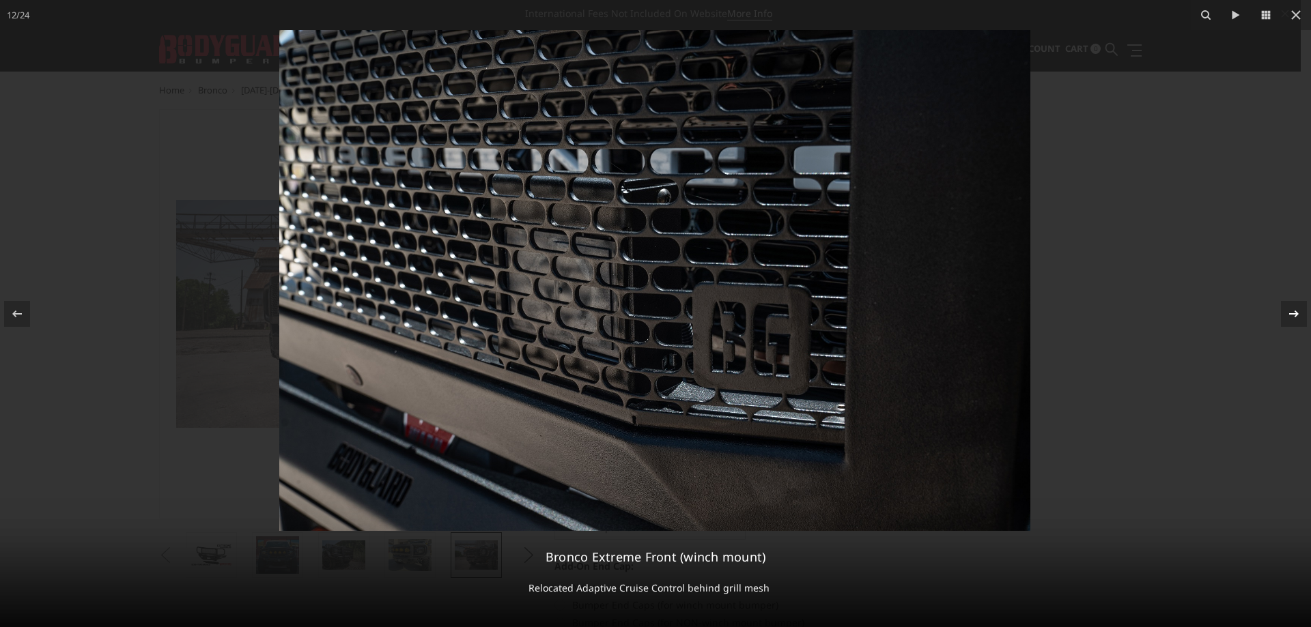
click at [1296, 313] on icon at bounding box center [1294, 313] width 10 height 7
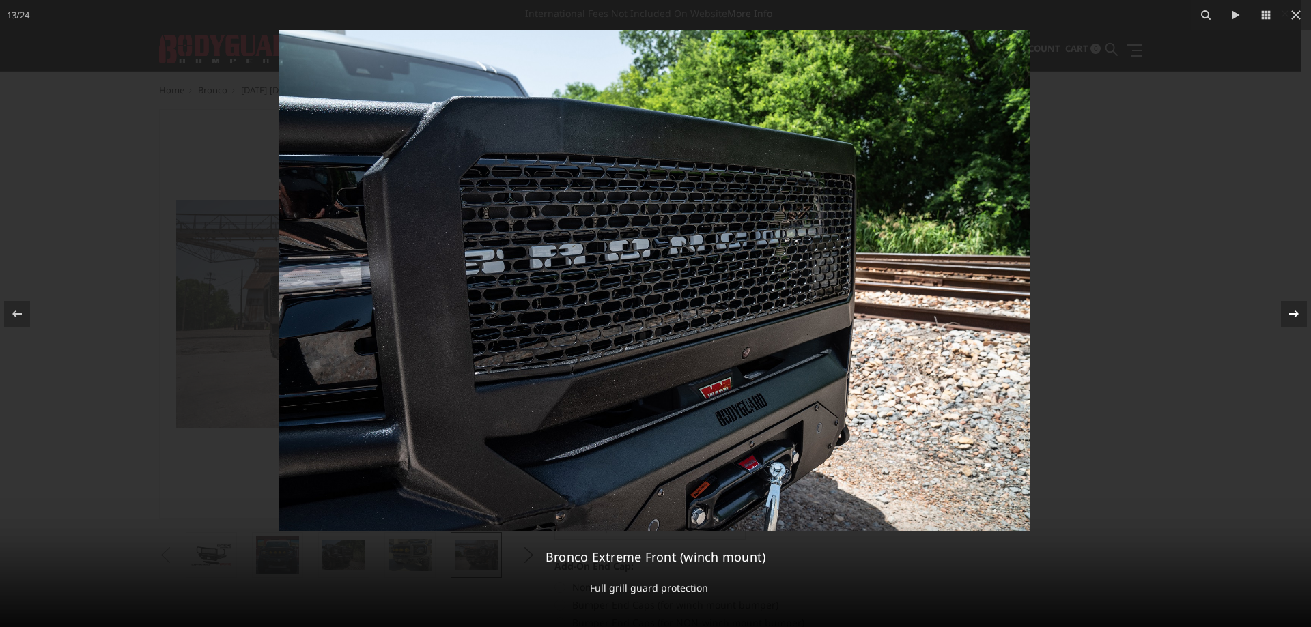
click at [1296, 313] on icon at bounding box center [1294, 313] width 10 height 7
